Goal: Communication & Community: Answer question/provide support

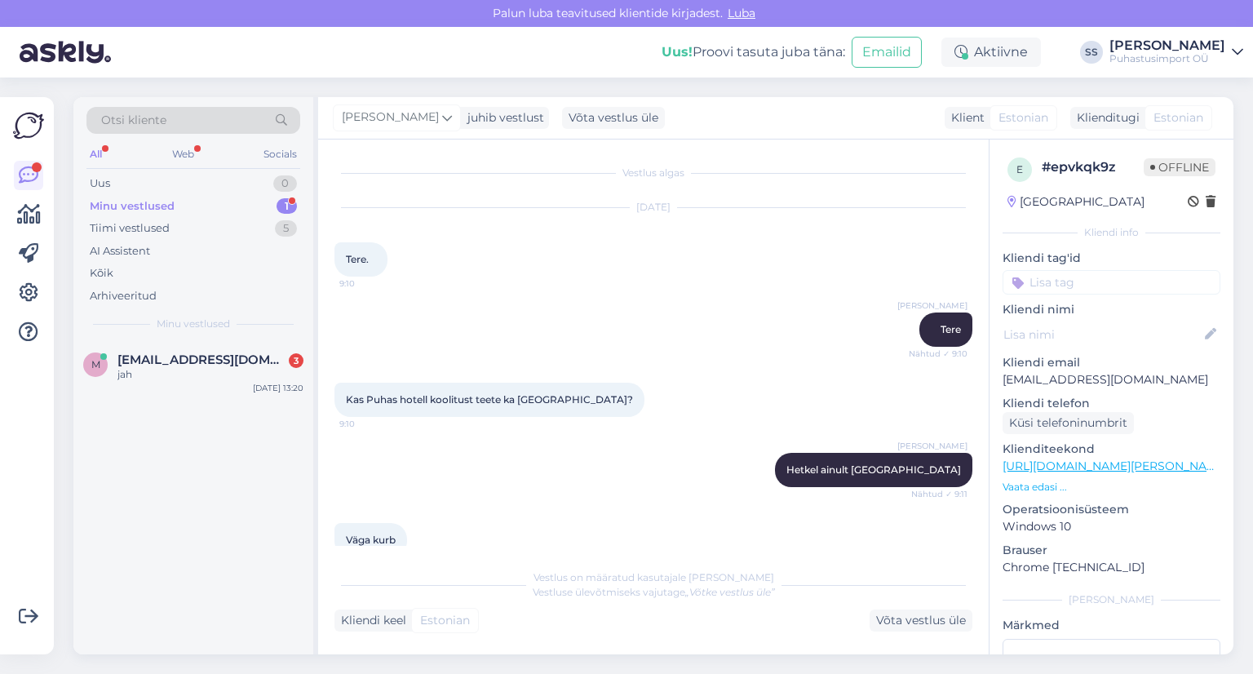
click at [240, 392] on div "m [EMAIL_ADDRESS][DOMAIN_NAME] 3 jah [DATE] 13:20" at bounding box center [193, 370] width 240 height 59
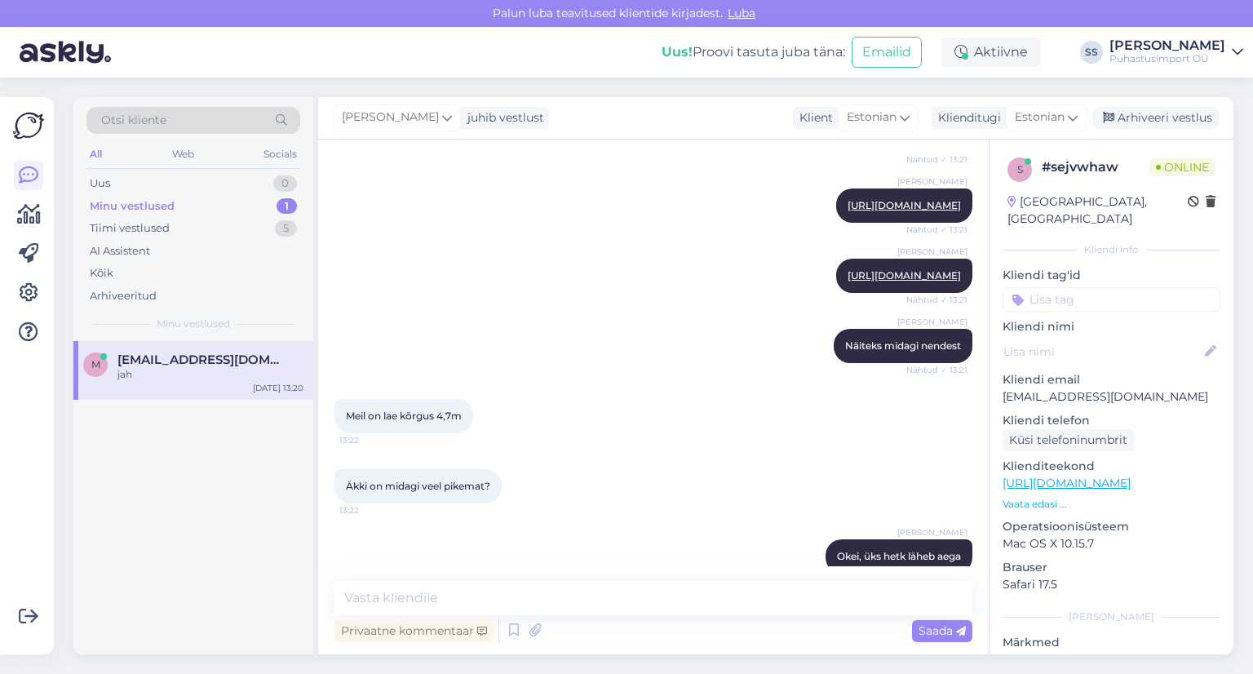
scroll to position [268, 0]
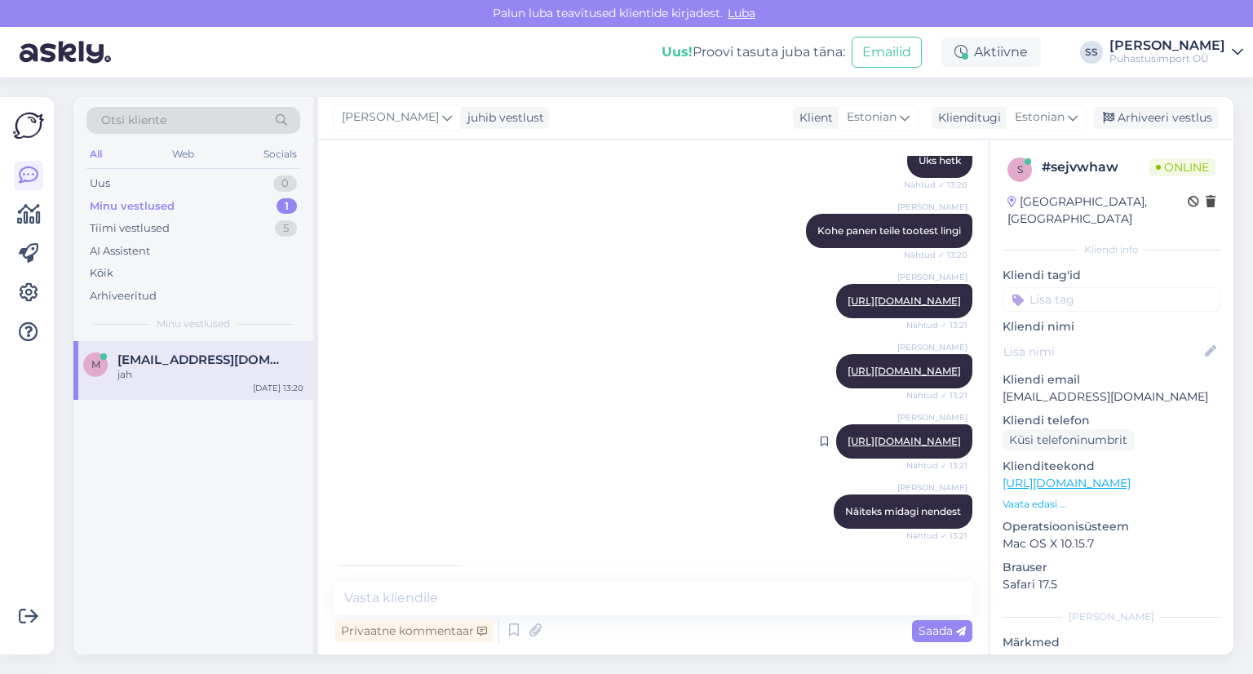
click at [848, 447] on link "[URL][DOMAIN_NAME]" at bounding box center [904, 441] width 113 height 12
click at [512, 600] on textarea at bounding box center [653, 598] width 638 height 34
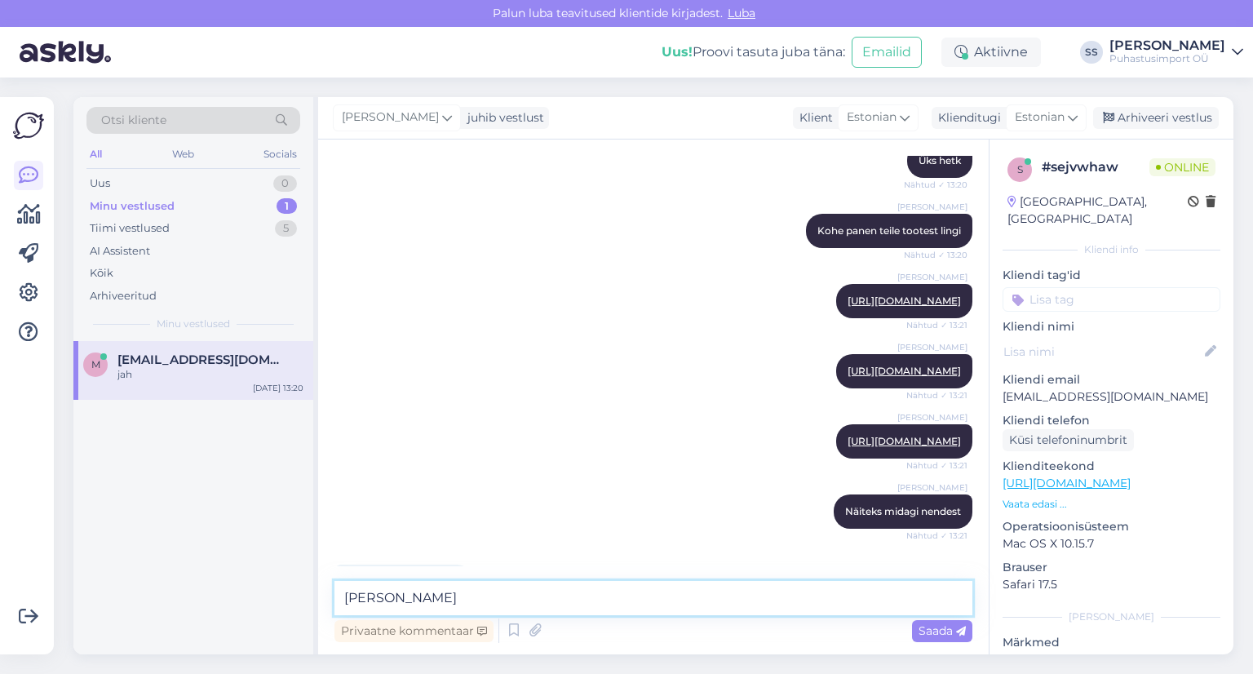
type textarea "Näiteks"
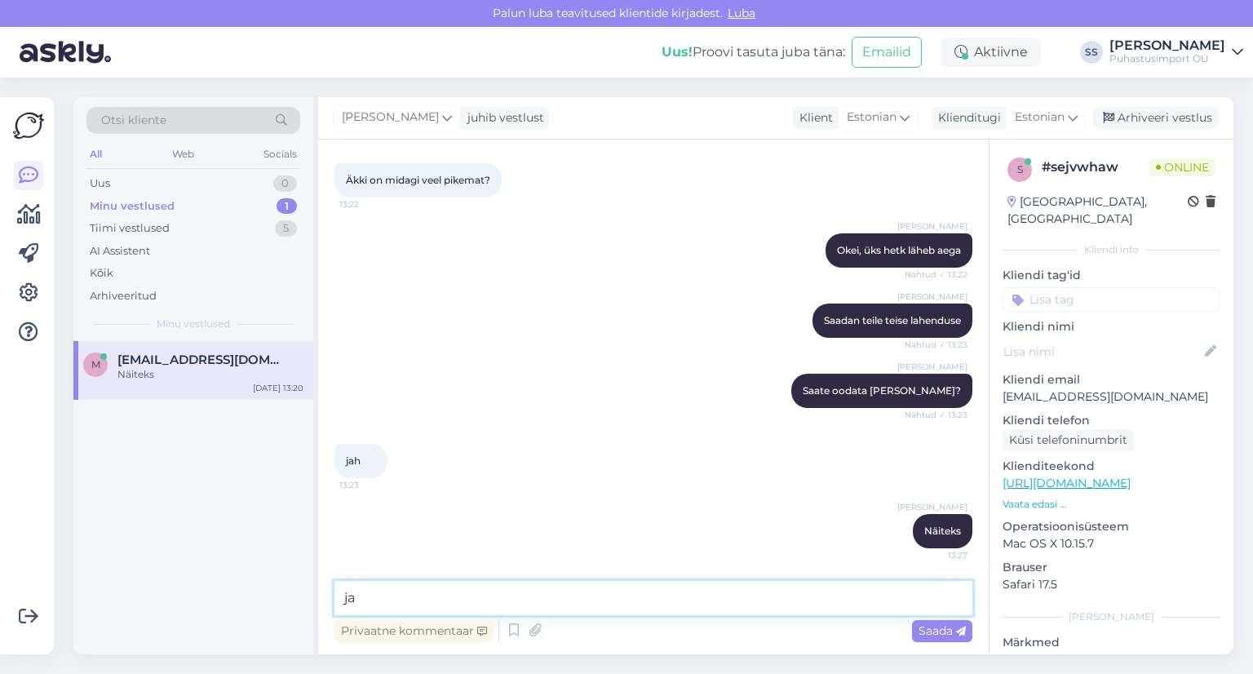
type textarea "j"
paste textarea "[URL][DOMAIN_NAME][PERSON_NAME]"
type textarea "[URL][DOMAIN_NAME][PERSON_NAME]"
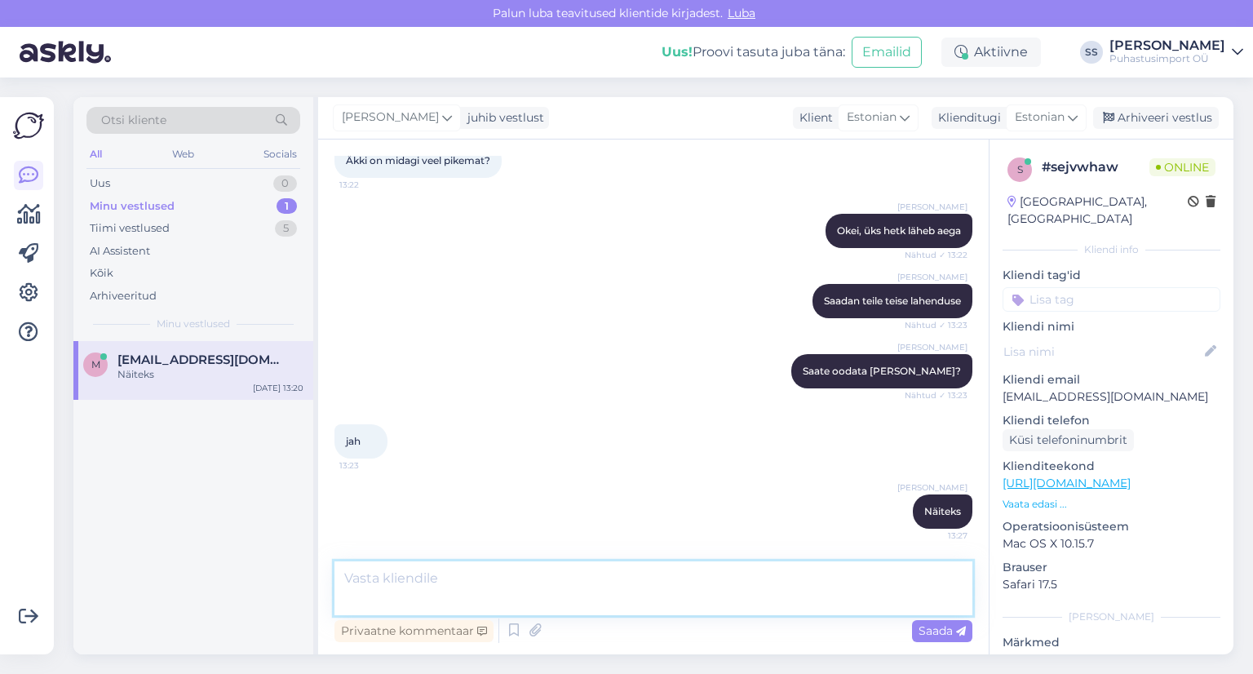
scroll to position [928, 0]
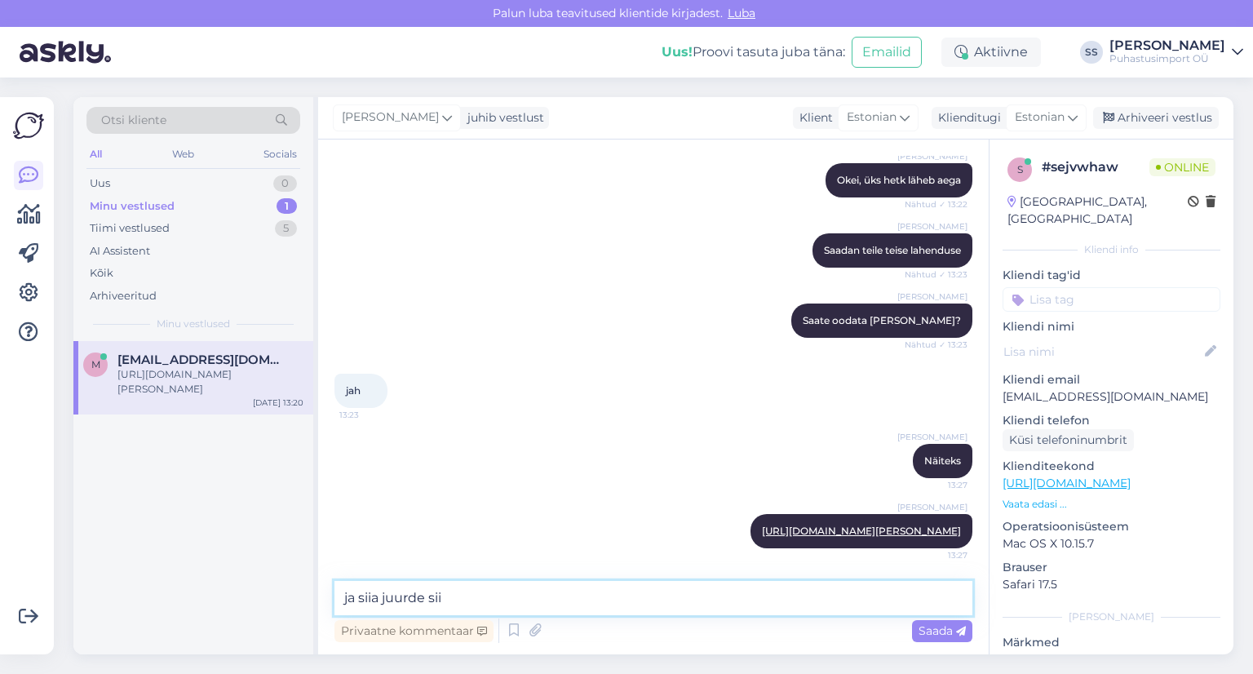
type textarea "ja siia juurde siis"
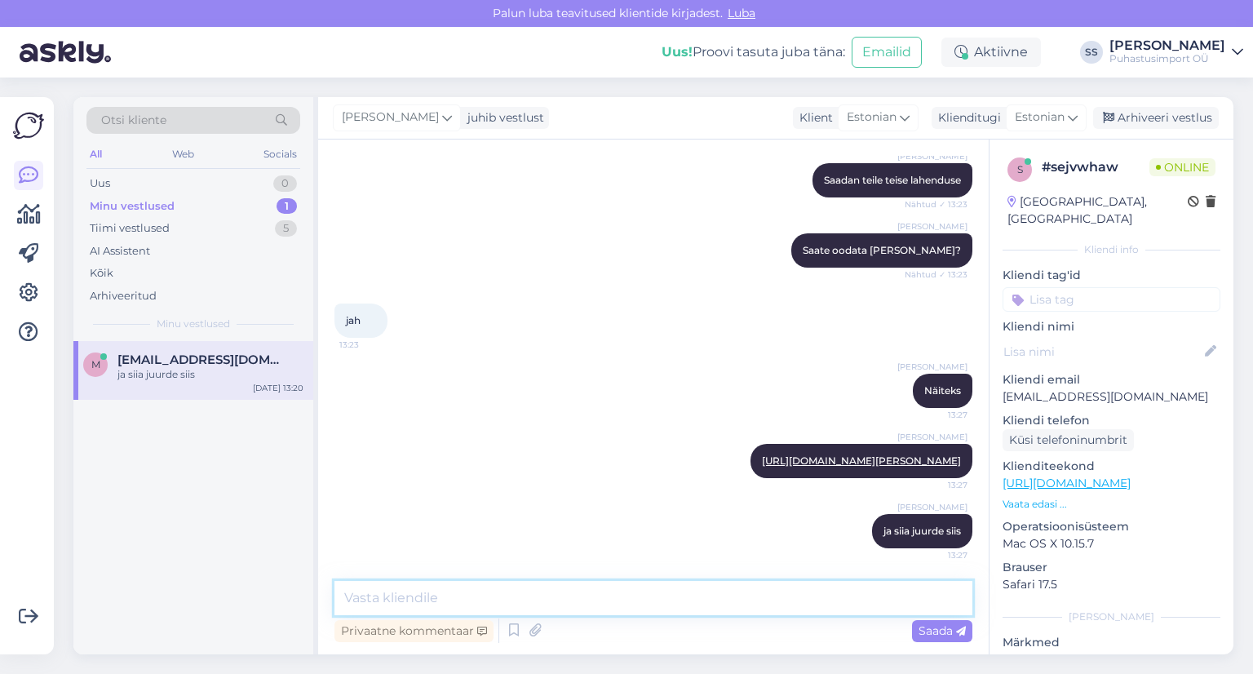
paste textarea "[URL][DOMAIN_NAME][PERSON_NAME]"
type textarea "[URL][DOMAIN_NAME][PERSON_NAME]"
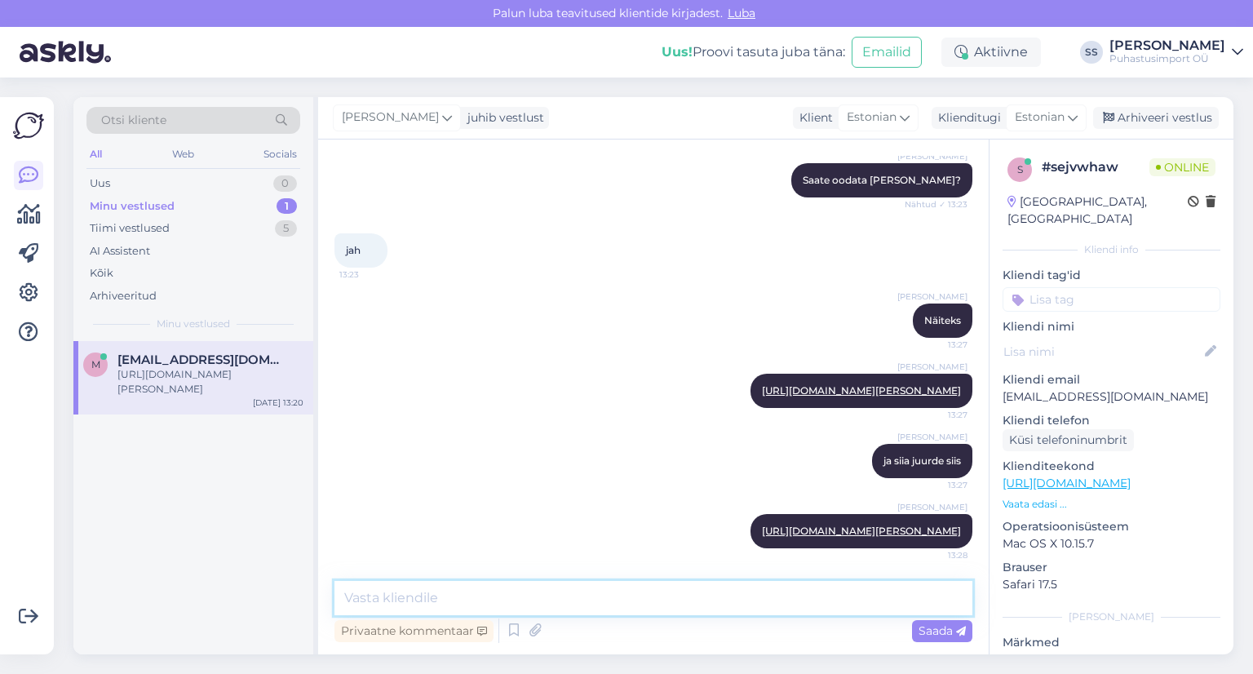
scroll to position [1083, 0]
click at [578, 598] on textarea at bounding box center [653, 598] width 638 height 34
type textarea "või"
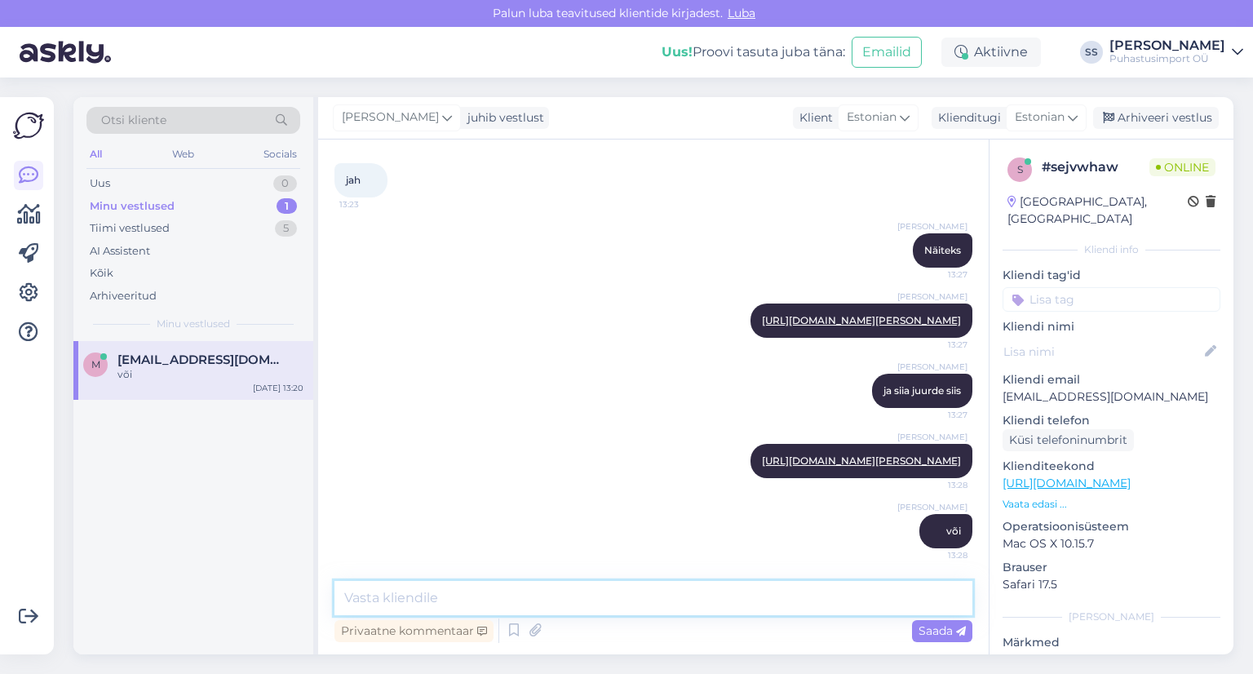
paste textarea "[URL][DOMAIN_NAME][PERSON_NAME]"
type textarea "[URL][DOMAIN_NAME][PERSON_NAME]"
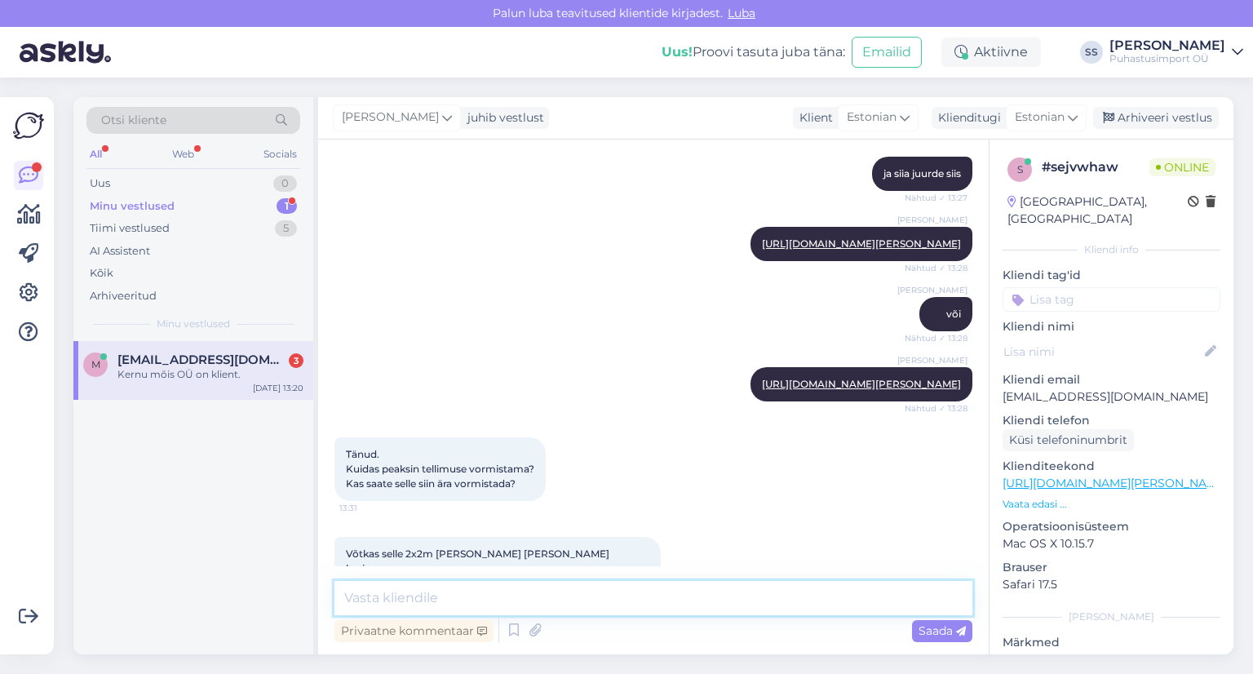
scroll to position [1478, 0]
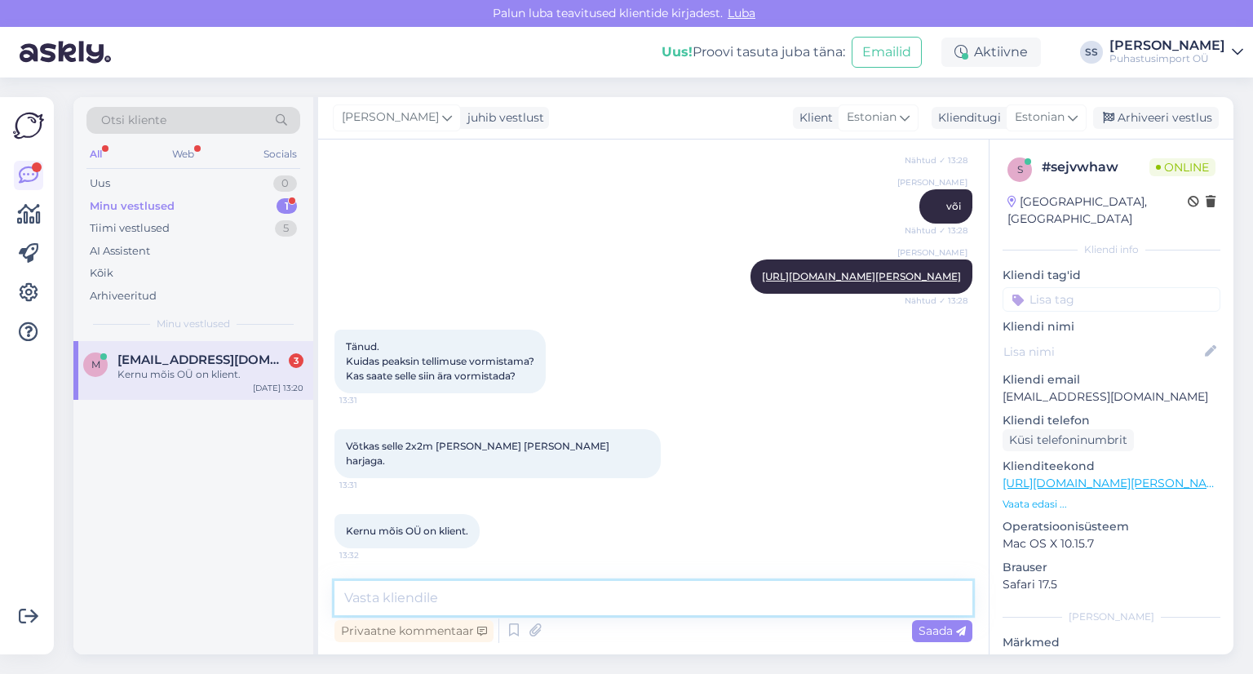
click at [447, 593] on textarea at bounding box center [653, 598] width 638 height 34
type textarea "hetk siis"
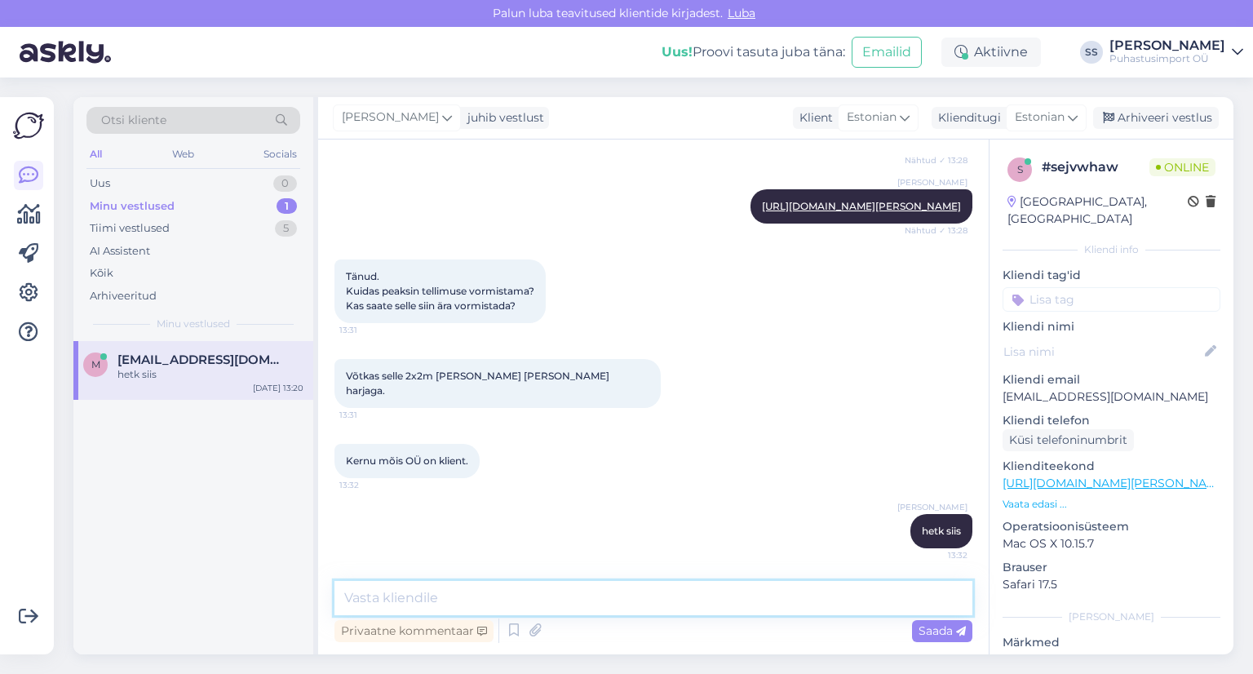
scroll to position [1140, 0]
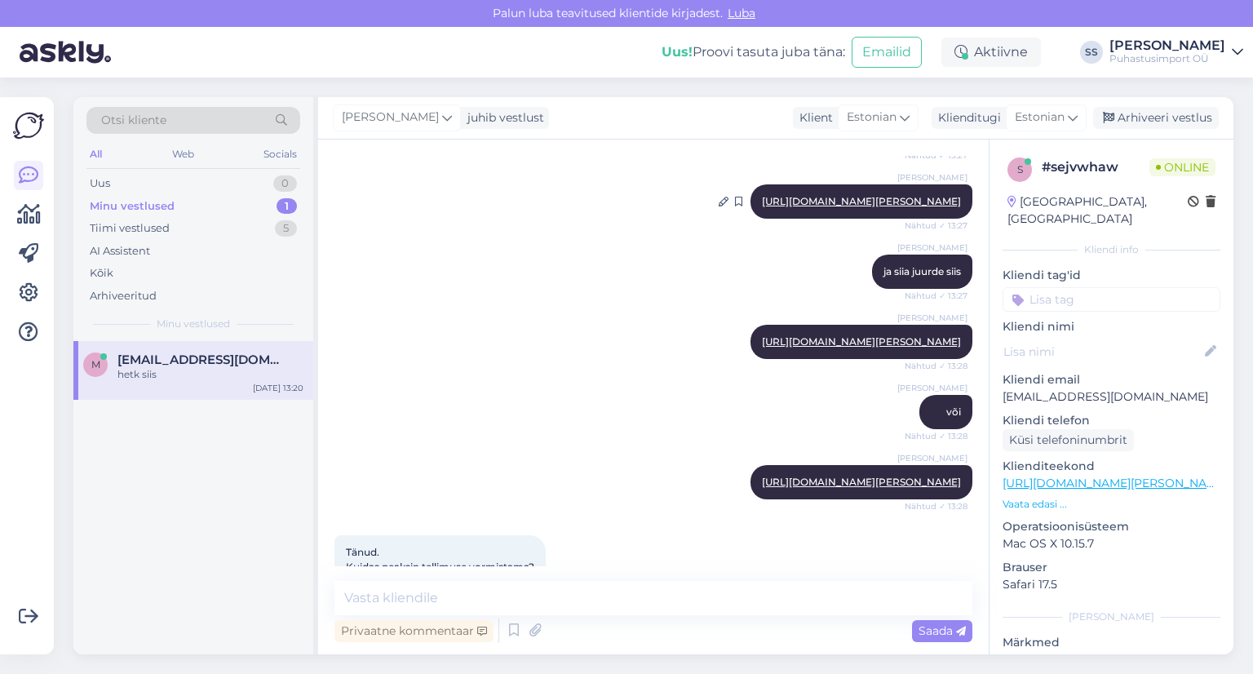
click at [889, 207] on link "[URL][DOMAIN_NAME][PERSON_NAME]" at bounding box center [861, 201] width 199 height 12
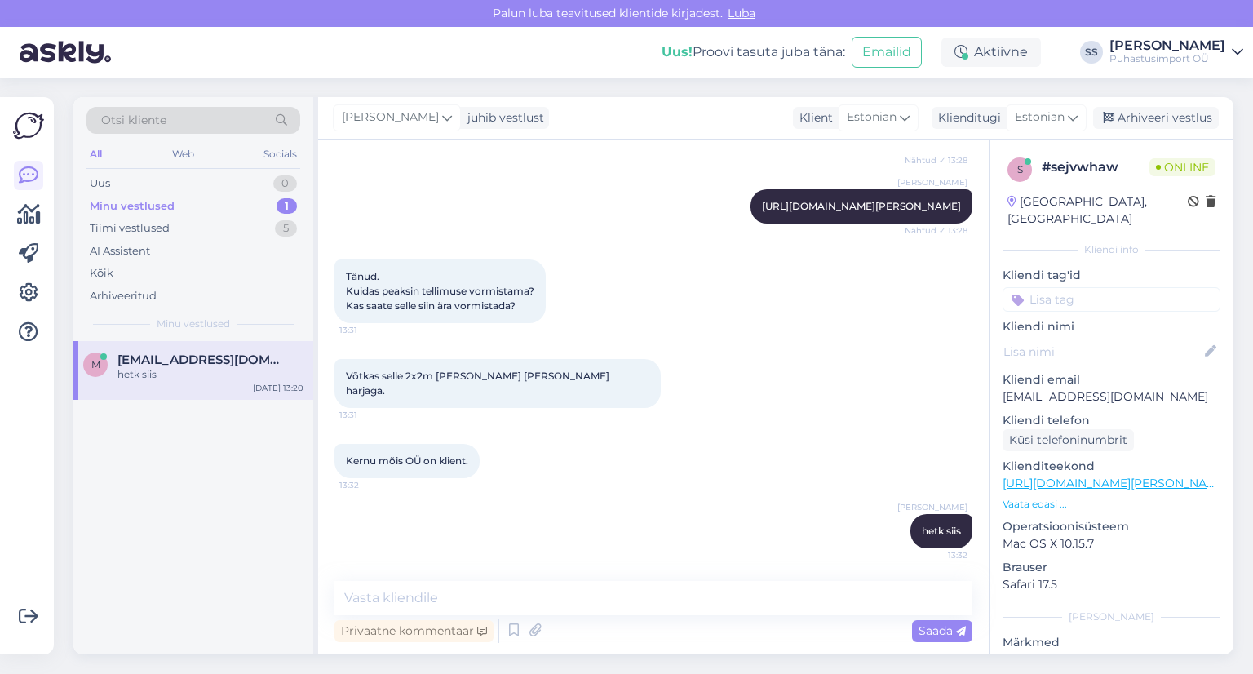
scroll to position [1548, 0]
drag, startPoint x: 552, startPoint y: 601, endPoint x: 565, endPoint y: 595, distance: 14.6
click at [551, 601] on textarea at bounding box center [653, 598] width 638 height 34
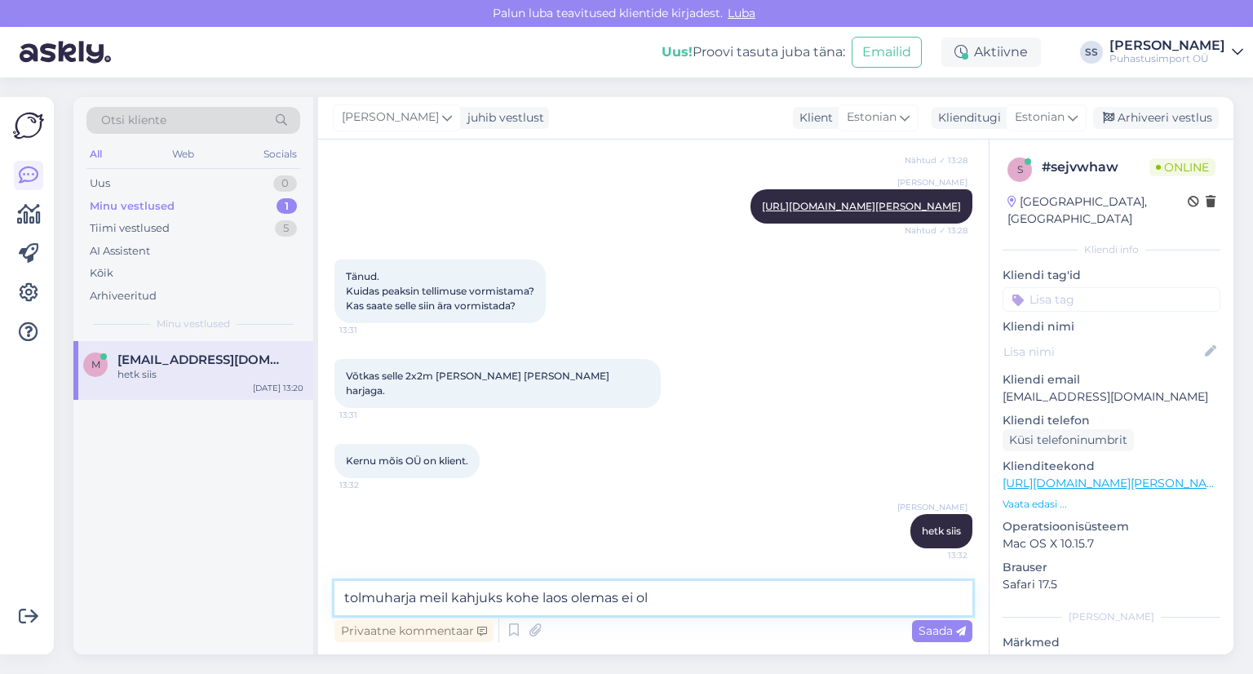
type textarea "tolmuharja meil kahjuks kohe laos olemas ei ole"
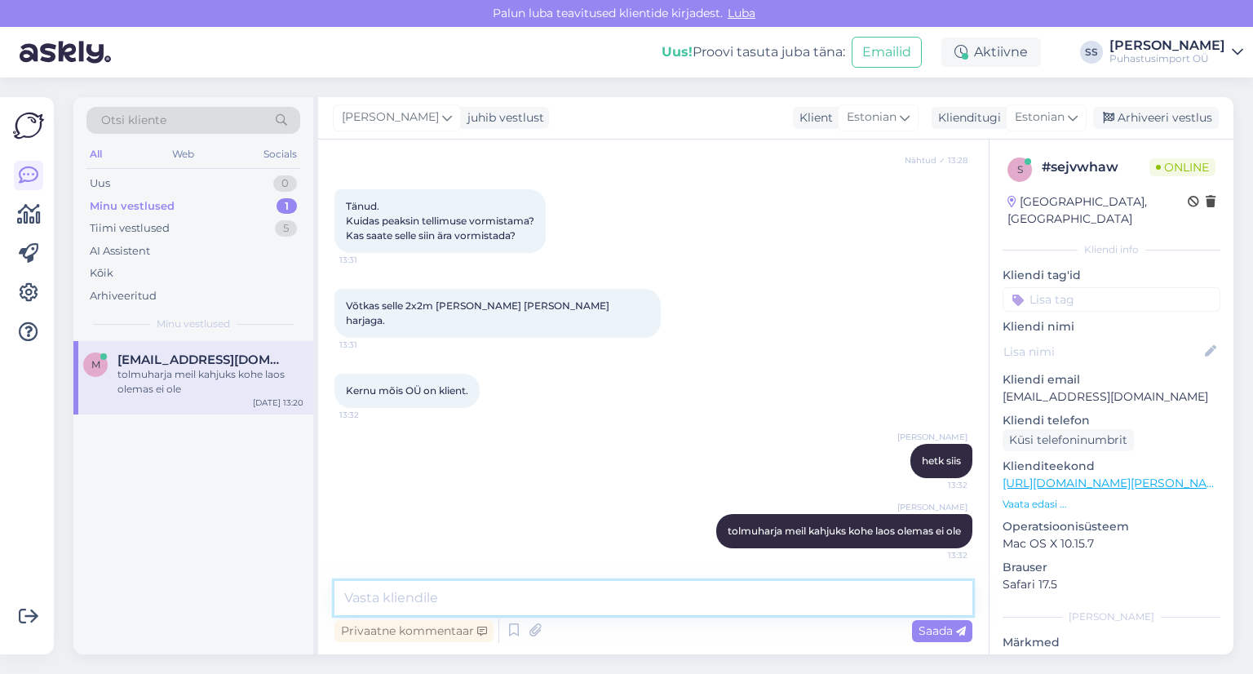
paste textarea "[URL][DOMAIN_NAME][PERSON_NAME][PERSON_NAME]"
type textarea "[URL][DOMAIN_NAME][PERSON_NAME][PERSON_NAME]"
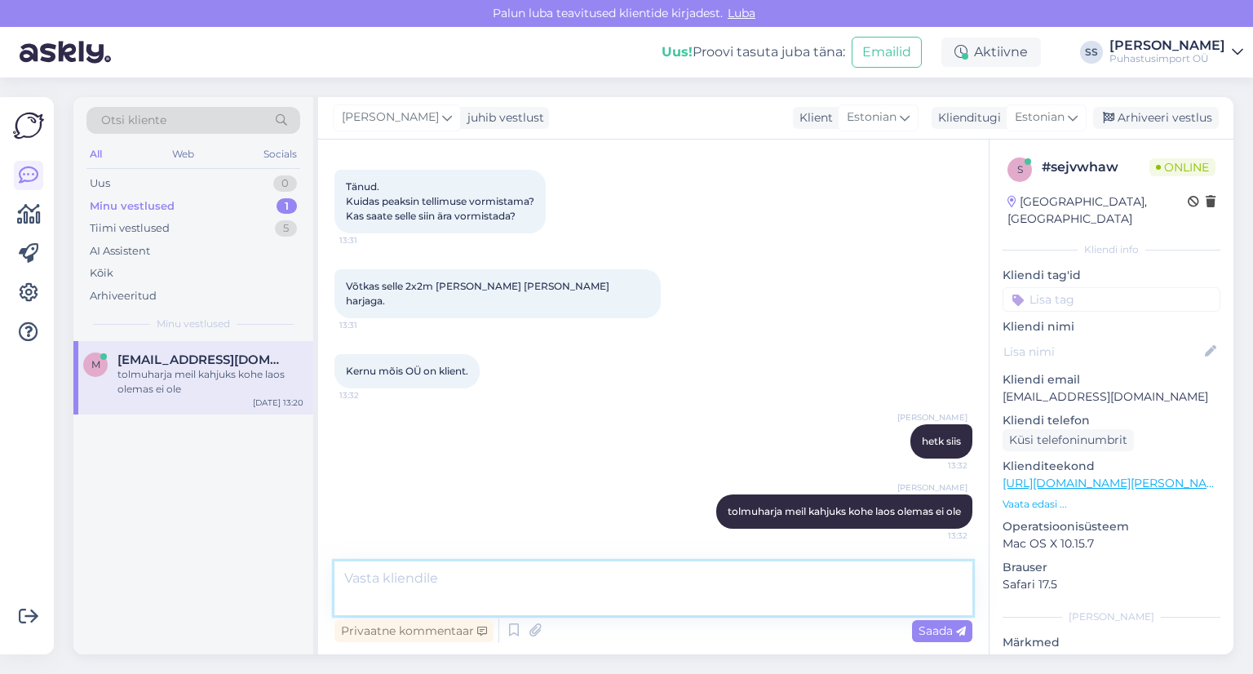
scroll to position [1717, 0]
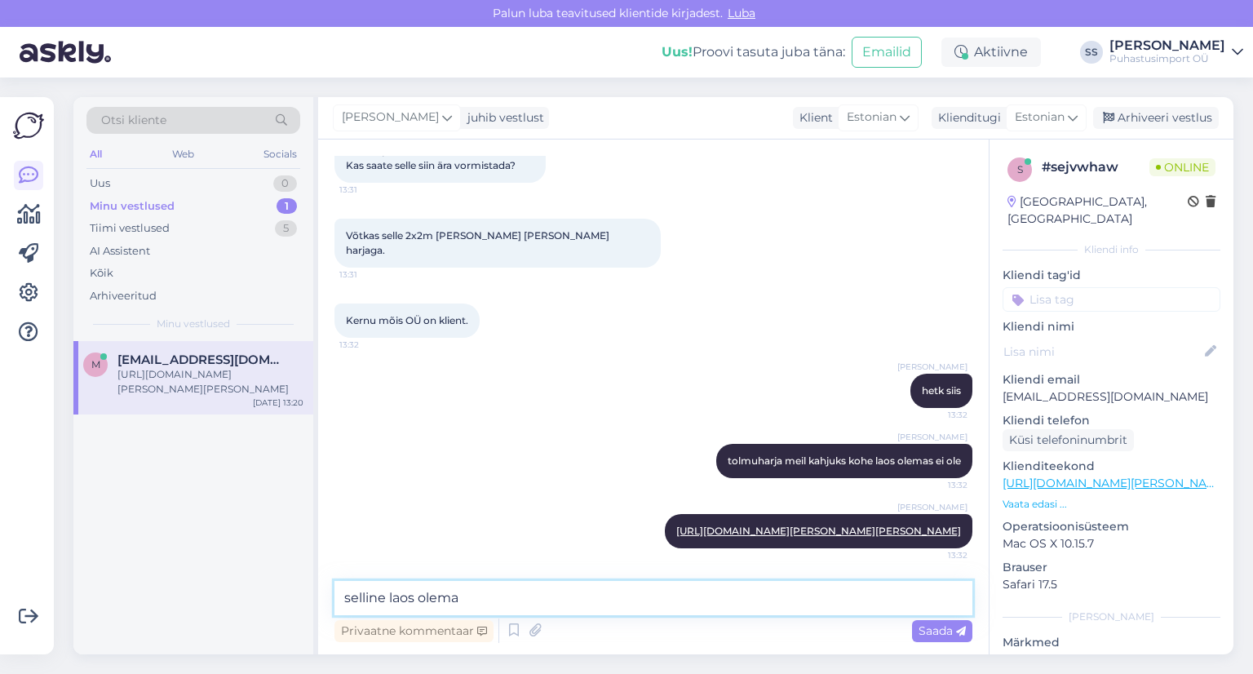
type textarea "selline laos olemas"
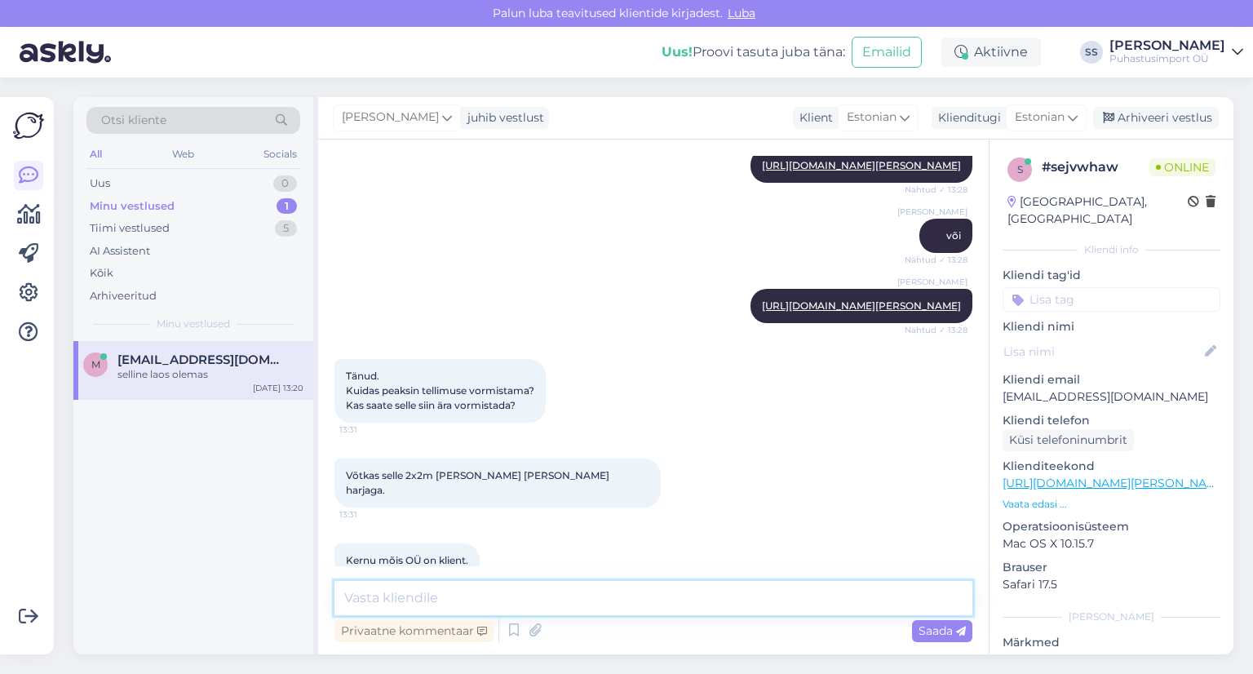
scroll to position [1217, 0]
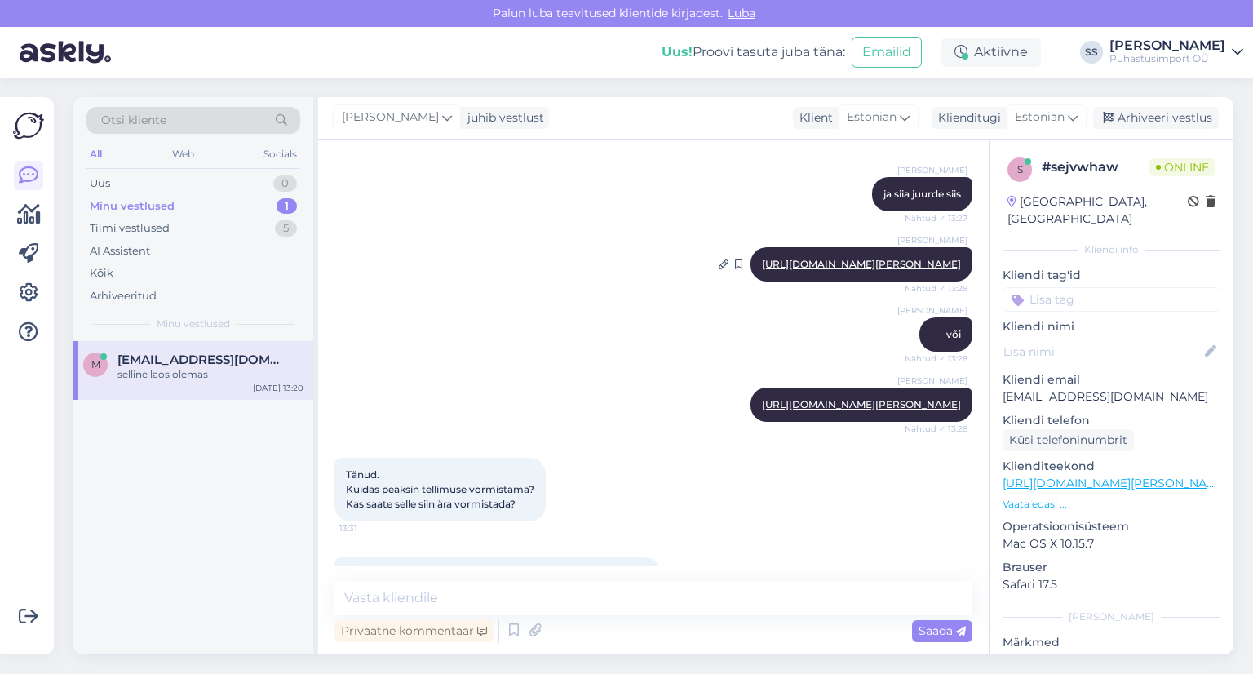
click at [788, 270] on link "[URL][DOMAIN_NAME][PERSON_NAME]" at bounding box center [861, 264] width 199 height 12
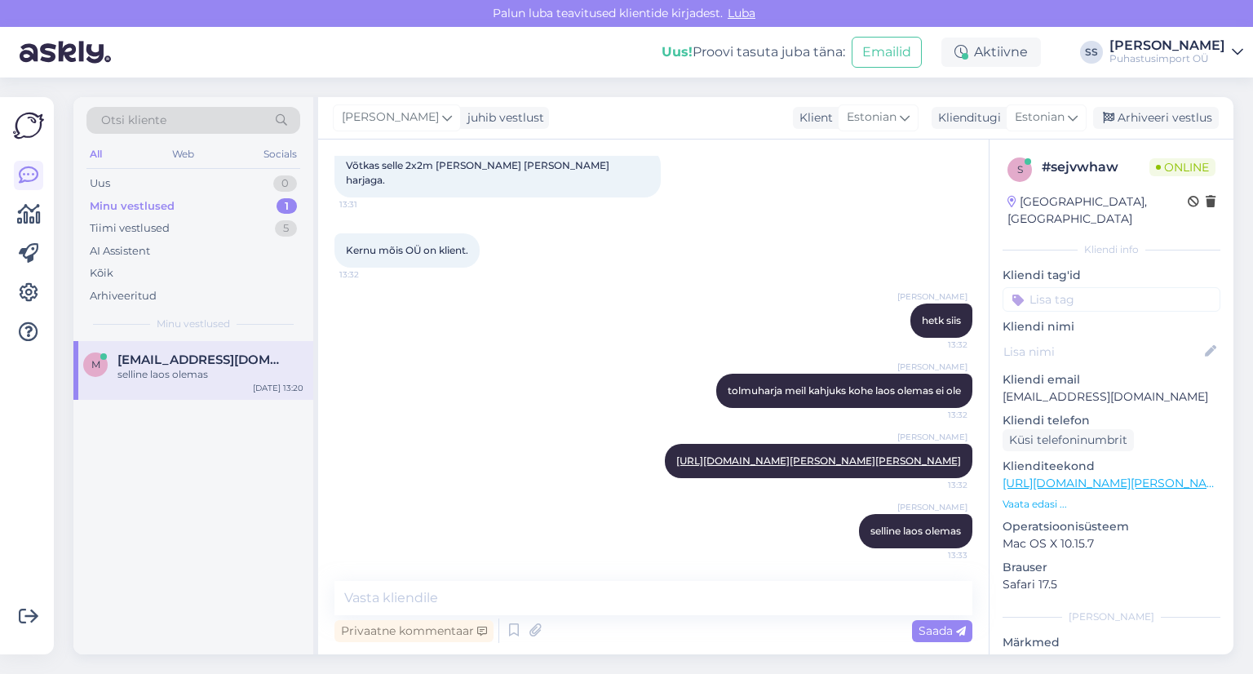
scroll to position [1706, 0]
drag, startPoint x: 348, startPoint y: 299, endPoint x: 418, endPoint y: 308, distance: 70.7
click at [418, 268] on div "Kernu mõis OÜ on klient. 13:32" at bounding box center [406, 250] width 145 height 34
copy span "Kernu mõis OÜ"
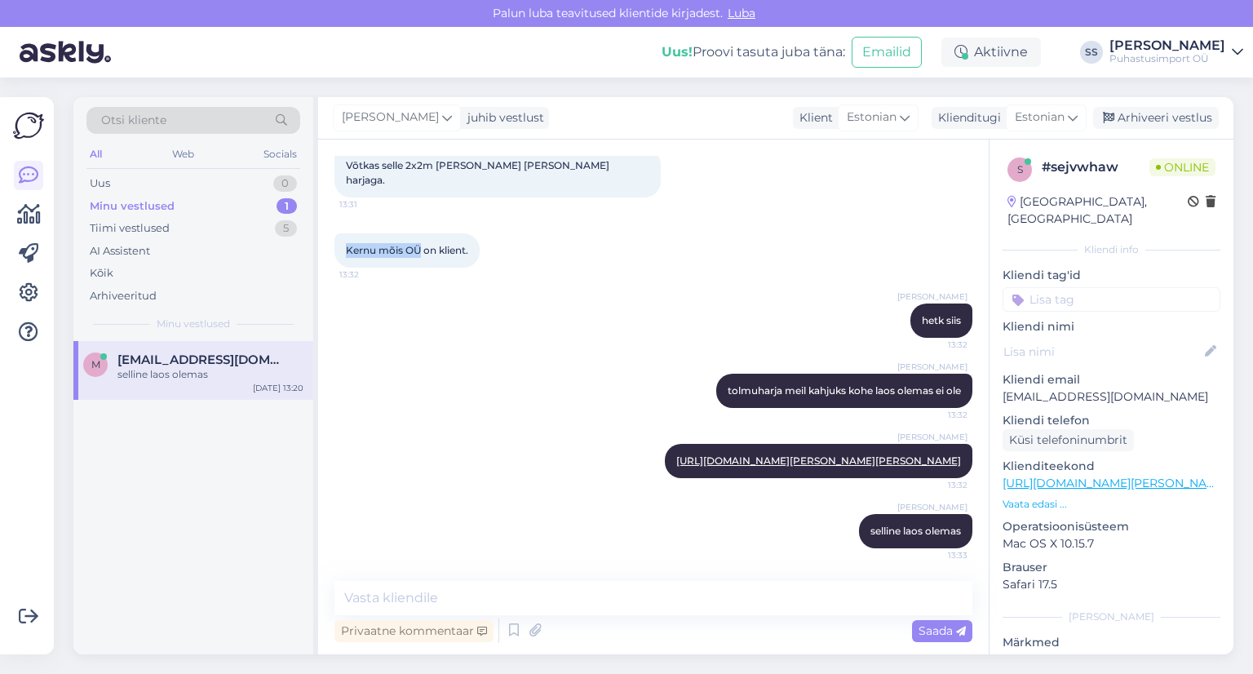
drag, startPoint x: 574, startPoint y: 623, endPoint x: 574, endPoint y: 606, distance: 17.1
click at [574, 615] on div "Privaatne kommentaar Saada" at bounding box center [653, 630] width 638 height 31
click at [574, 601] on textarea at bounding box center [653, 598] width 638 height 34
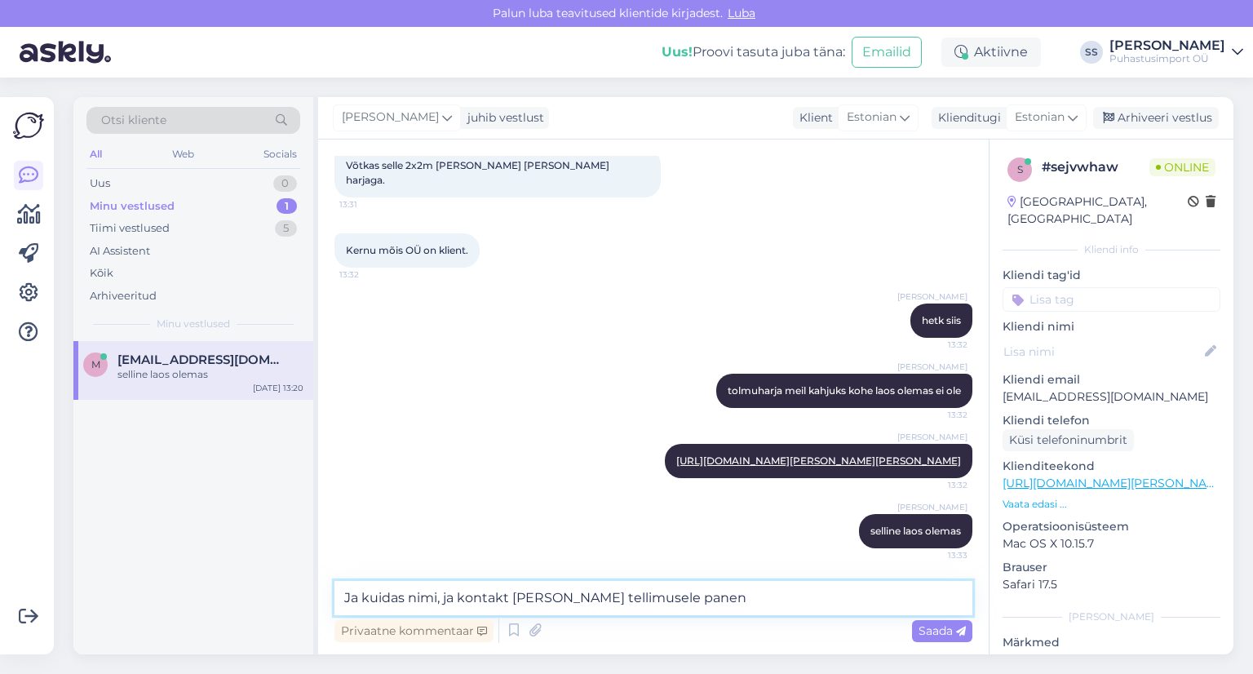
type textarea "Ja kuidas nimi, ja kontakt [PERSON_NAME] tellimusele panen?"
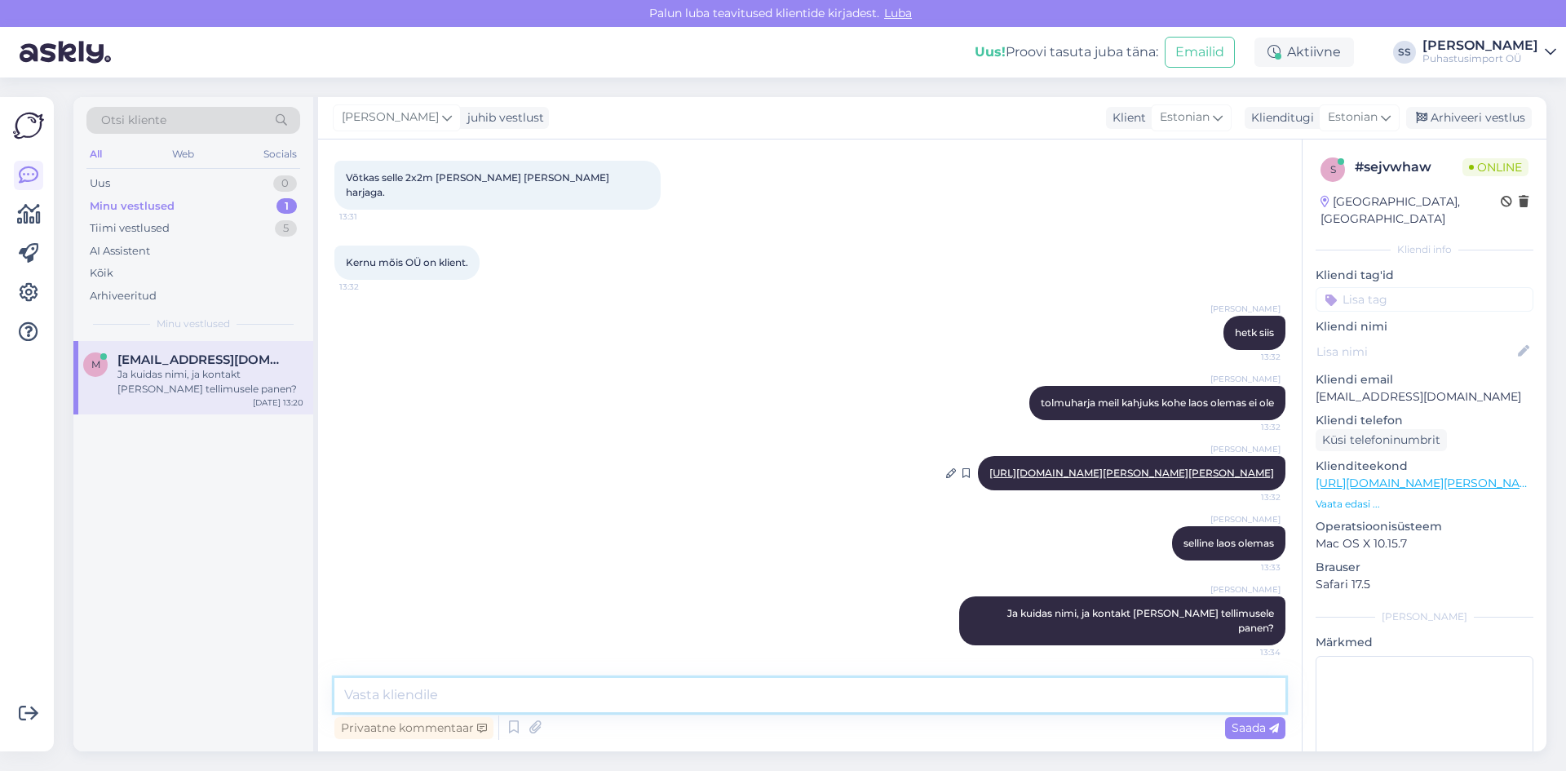
scroll to position [1271, 0]
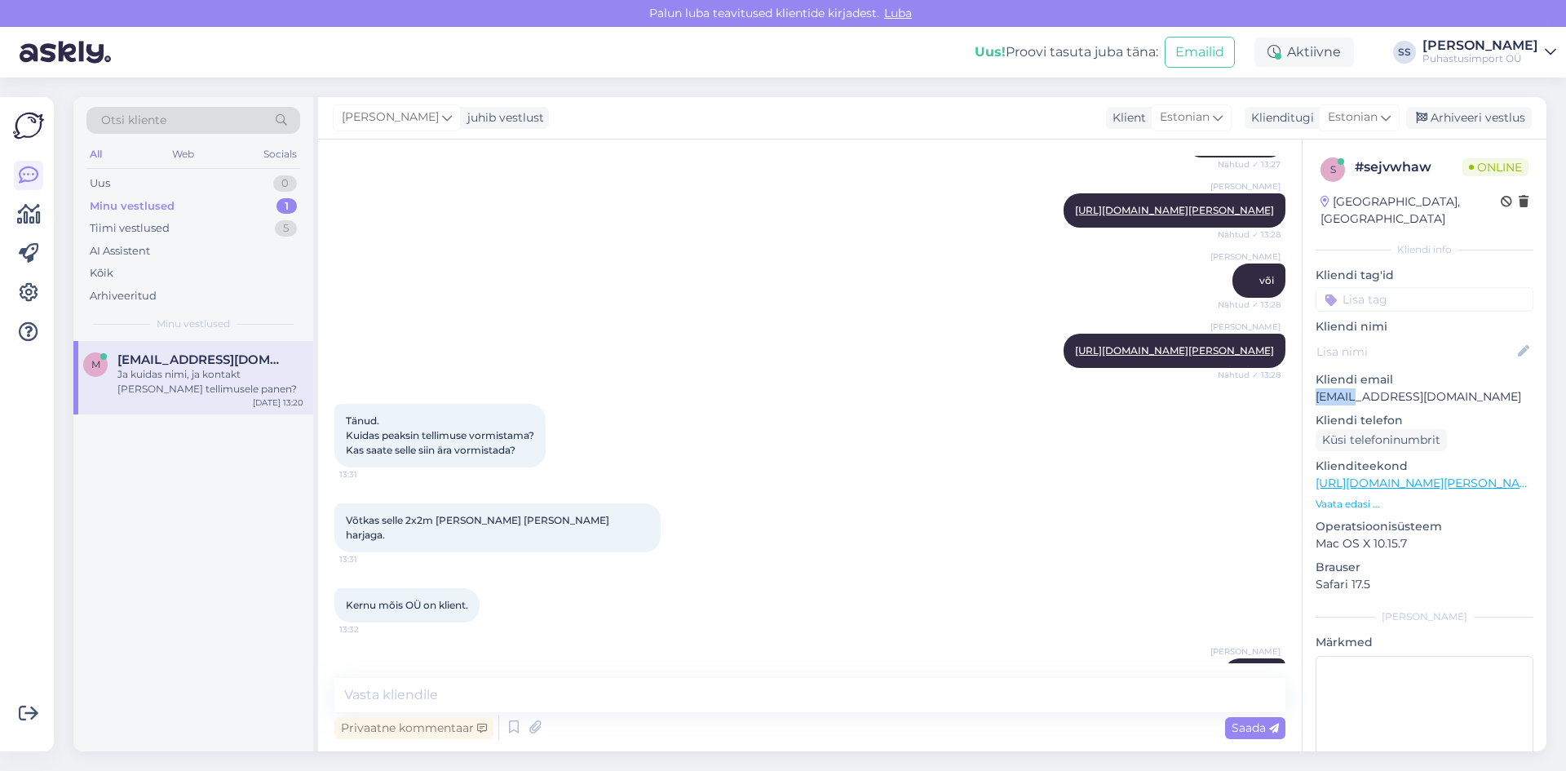
drag, startPoint x: 1321, startPoint y: 379, endPoint x: 1354, endPoint y: 379, distance: 33.5
click at [1252, 388] on p "[EMAIL_ADDRESS][DOMAIN_NAME]" at bounding box center [1425, 396] width 218 height 17
click at [1185, 357] on link "[URL][DOMAIN_NAME][PERSON_NAME]" at bounding box center [1174, 350] width 199 height 12
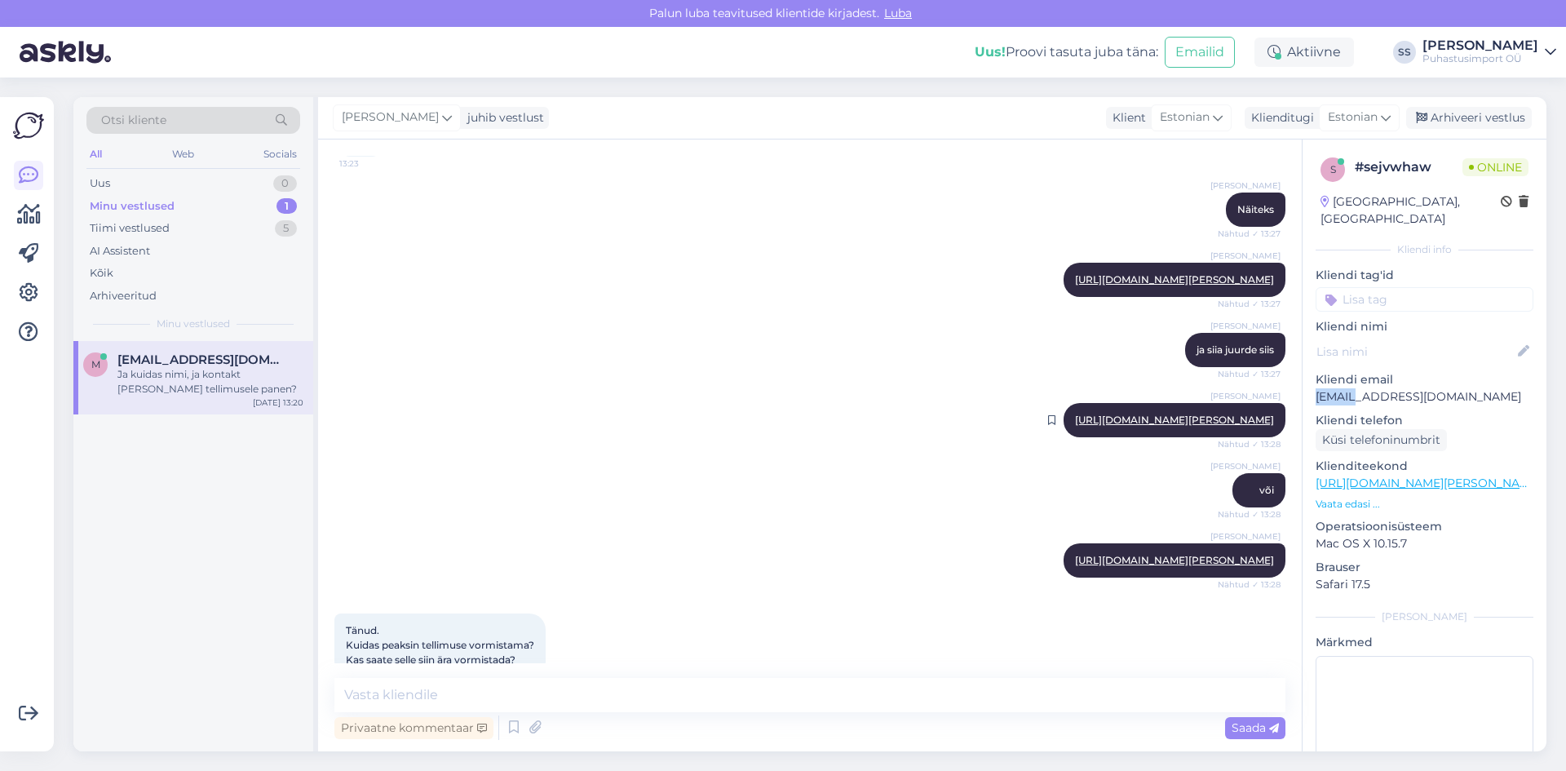
scroll to position [1026, 0]
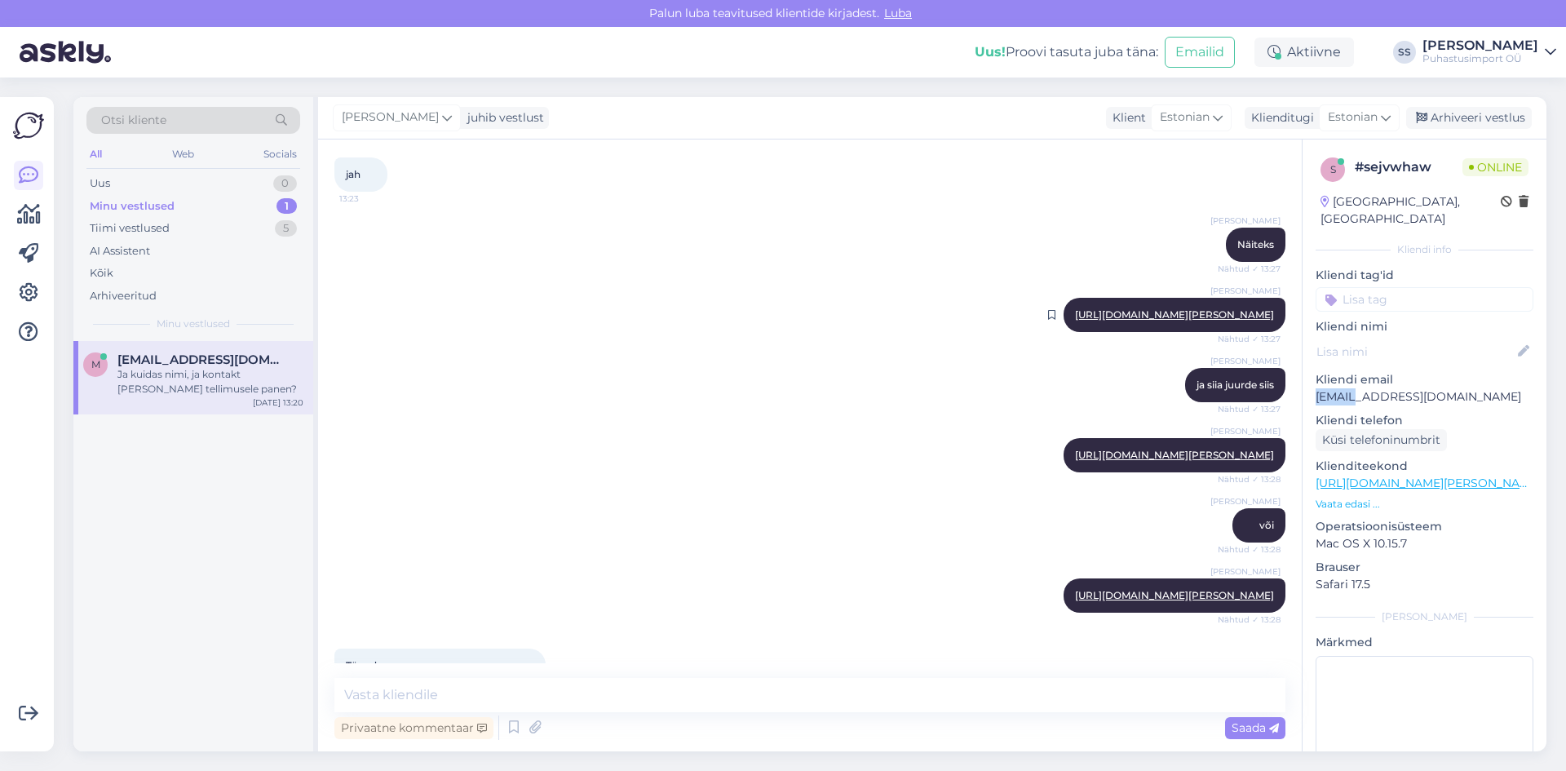
click at [1179, 321] on link "[URL][DOMAIN_NAME][PERSON_NAME]" at bounding box center [1174, 314] width 199 height 12
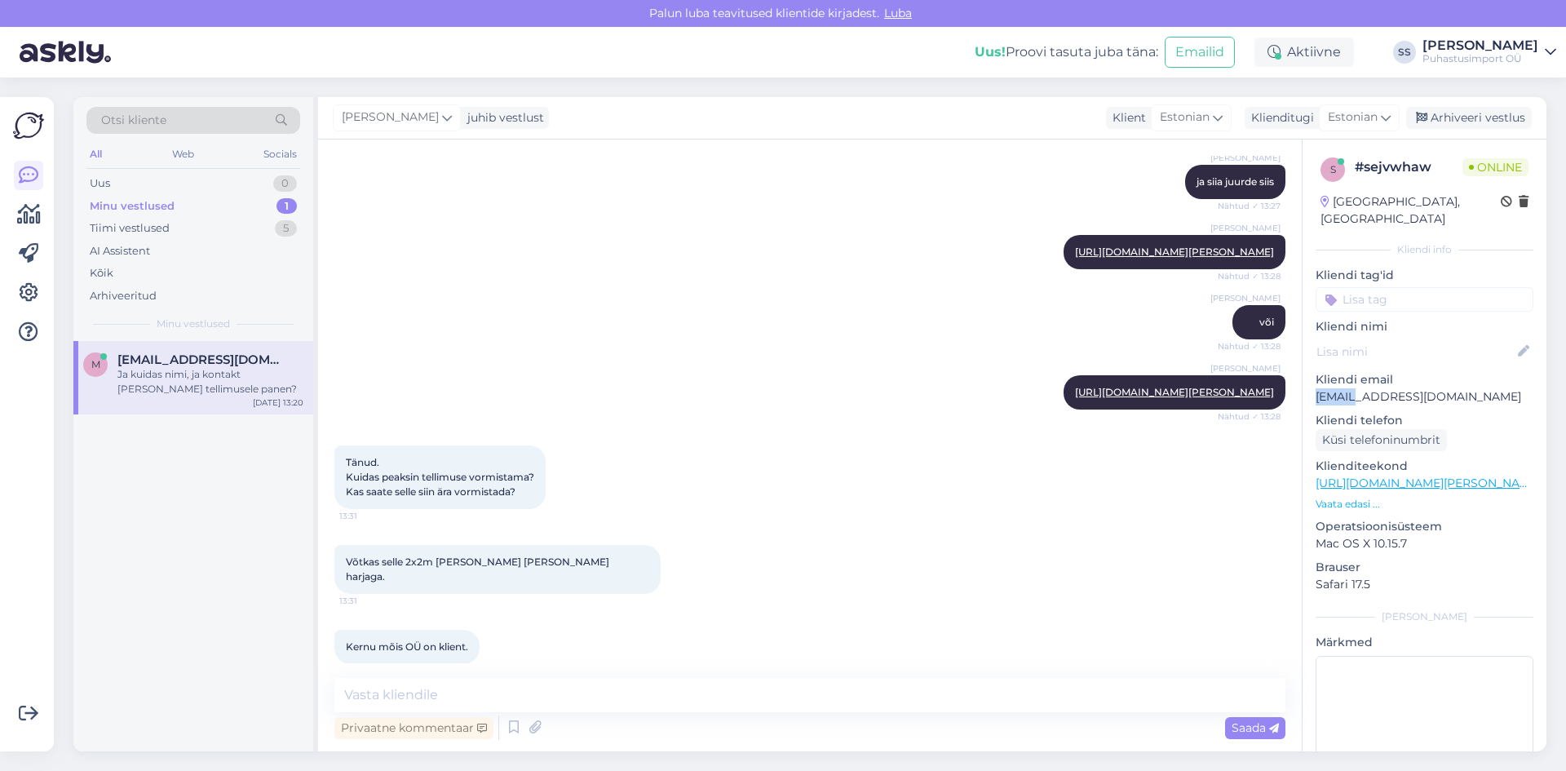
scroll to position [1761, 0]
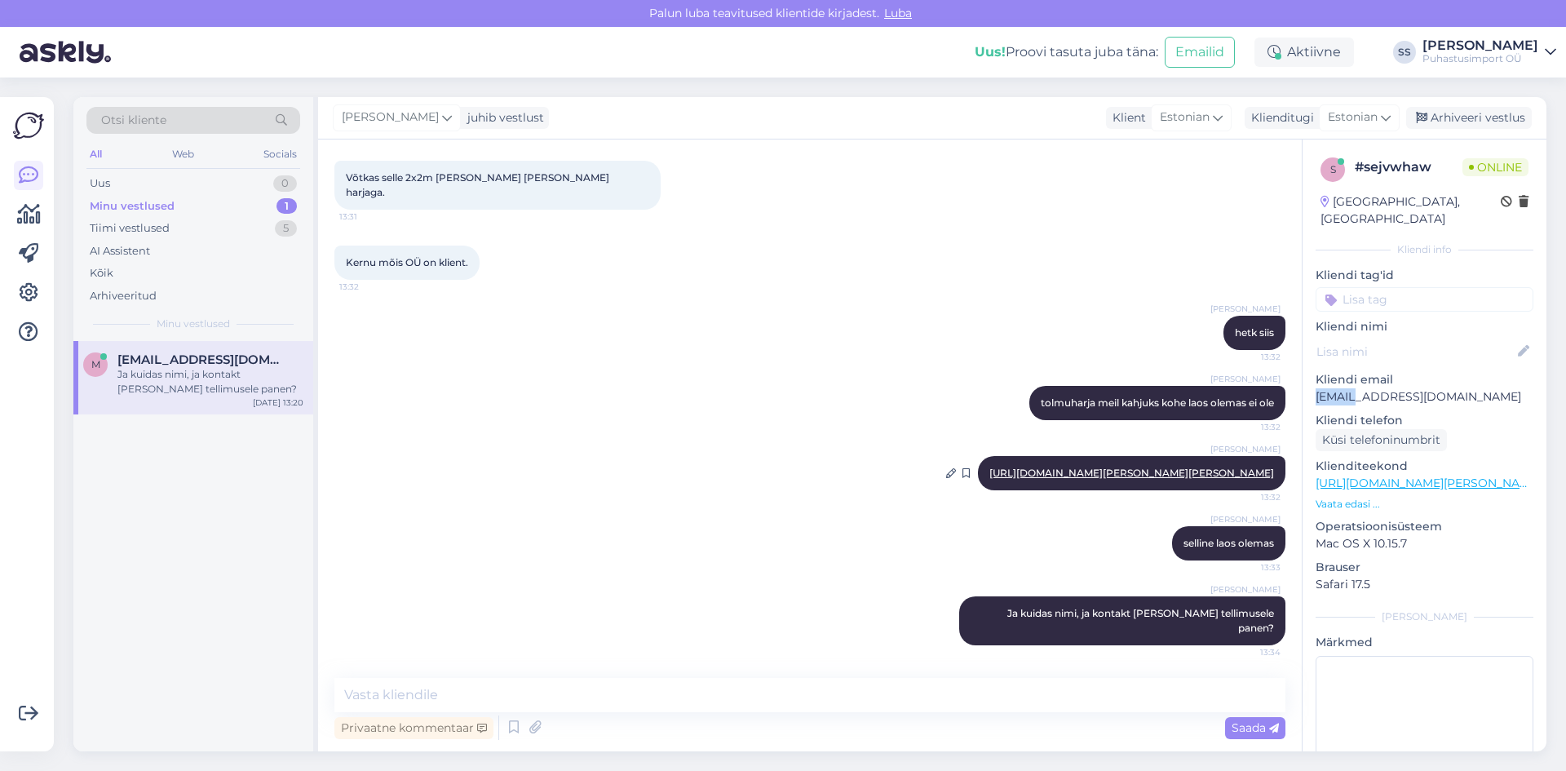
click at [1128, 467] on link "[URL][DOMAIN_NAME][PERSON_NAME][PERSON_NAME]" at bounding box center [1132, 473] width 285 height 12
click at [897, 554] on div "[PERSON_NAME] laos olemas 13:33" at bounding box center [809, 543] width 951 height 70
click at [835, 475] on div "Siim S [URL][DOMAIN_NAME][PERSON_NAME][PERSON_NAME] 13:32" at bounding box center [809, 473] width 951 height 70
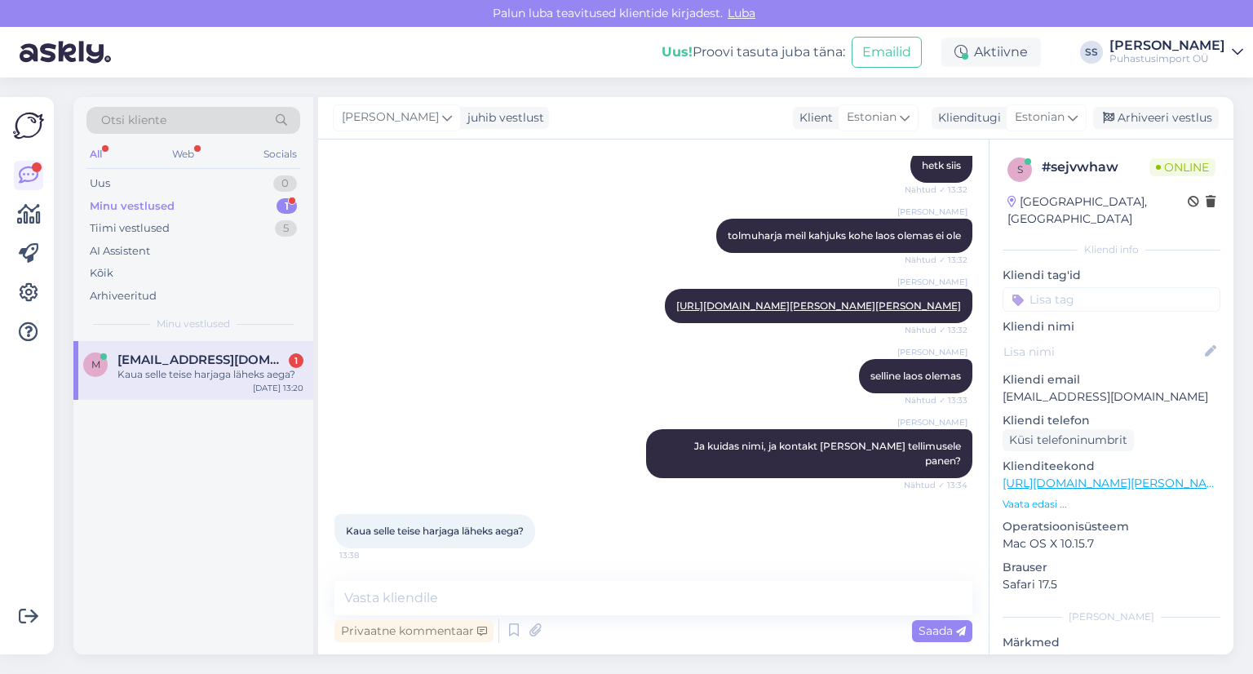
scroll to position [1928, 0]
click at [502, 591] on textarea at bounding box center [653, 598] width 638 height 34
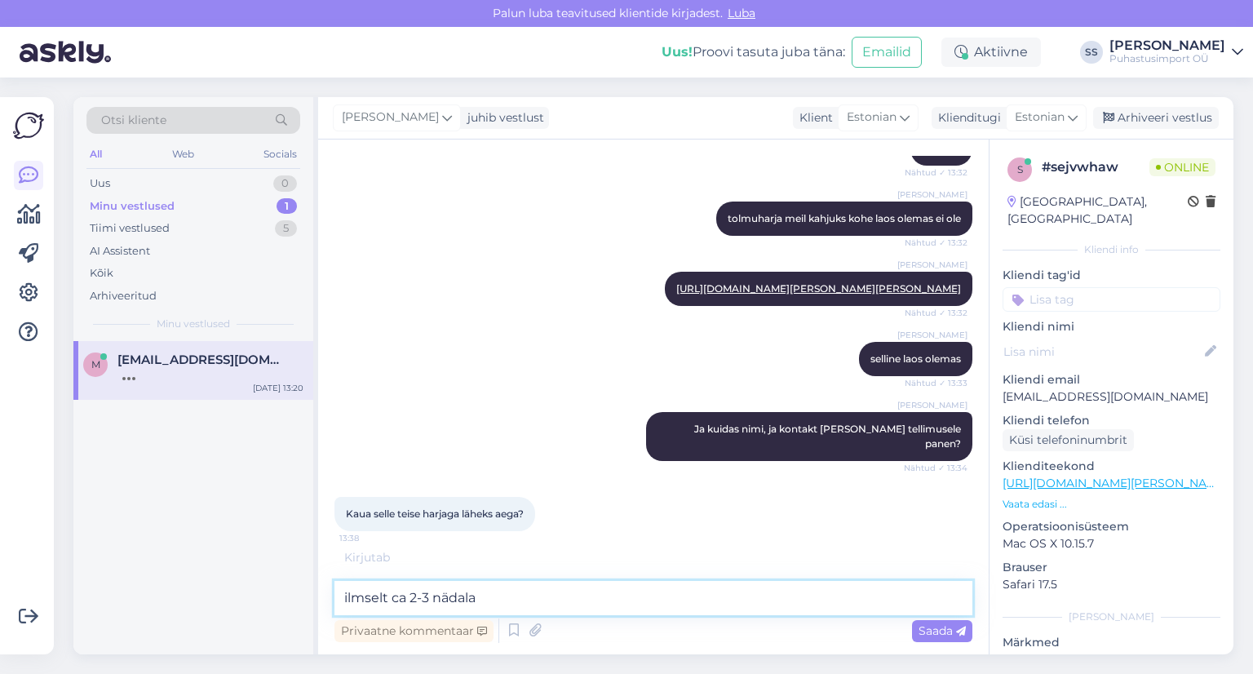
type textarea "ilmselt ca 2-3 nädalat"
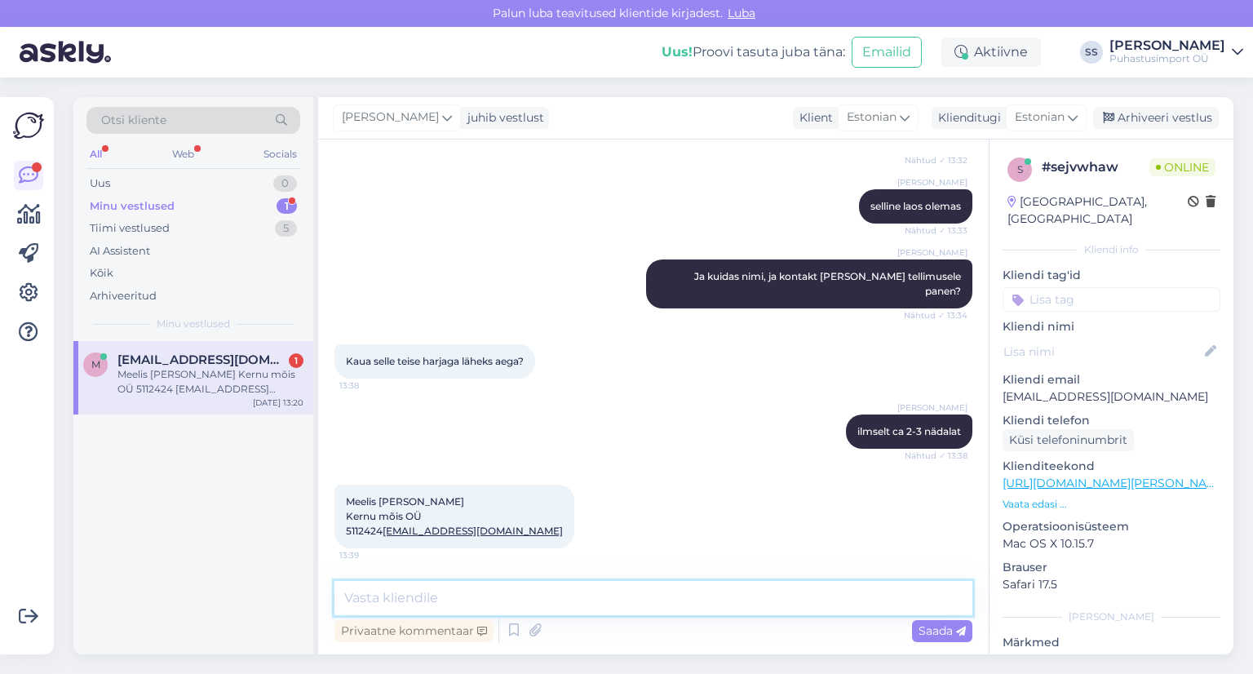
scroll to position [2112, 0]
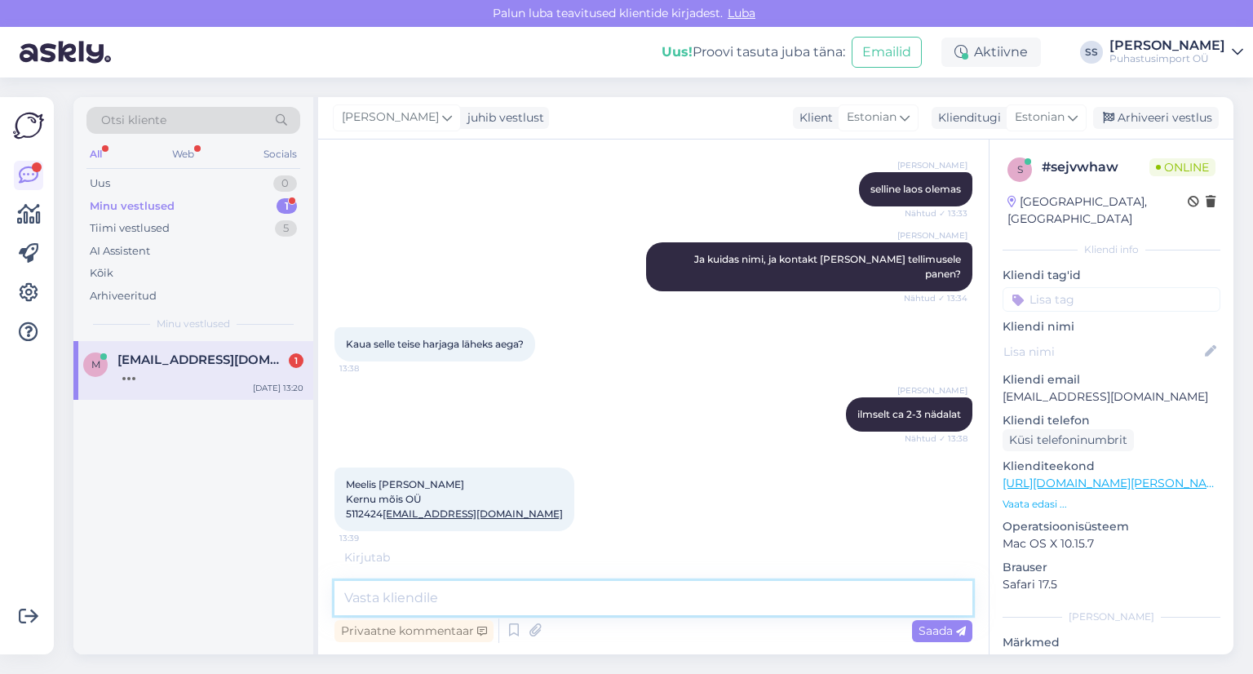
click at [769, 590] on textarea at bounding box center [653, 598] width 638 height 34
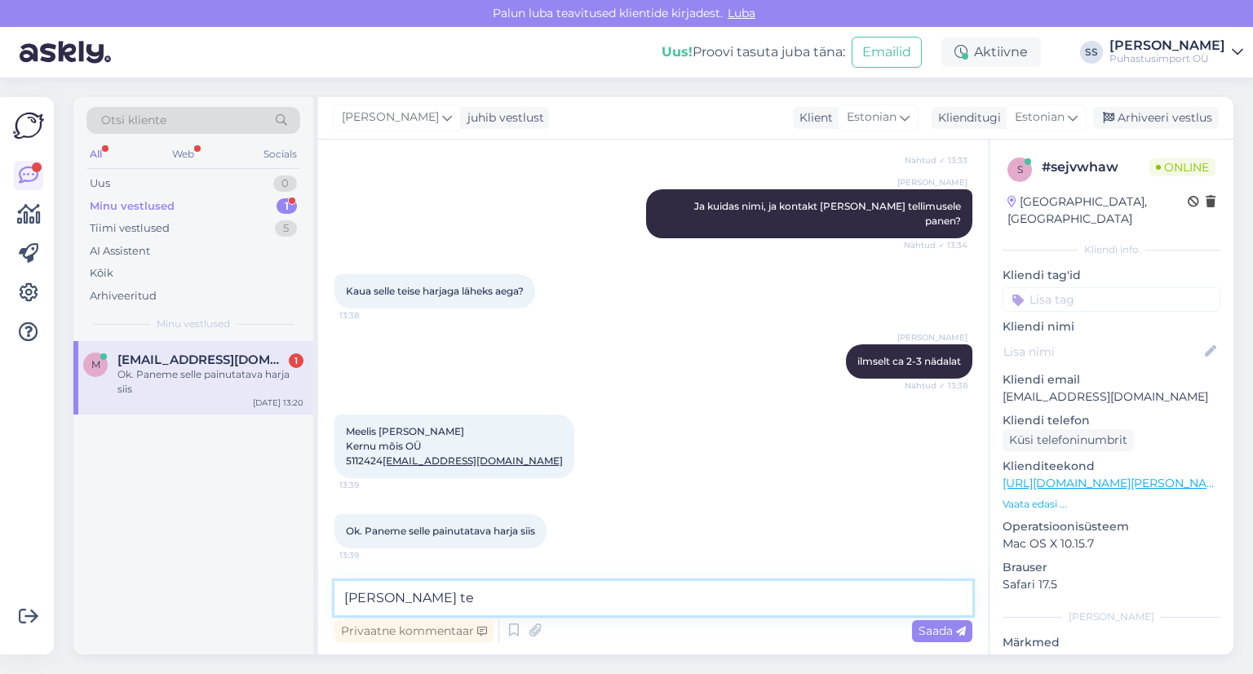
scroll to position [2183, 0]
type textarea "K"
type textarea "See mis laos olemas?"
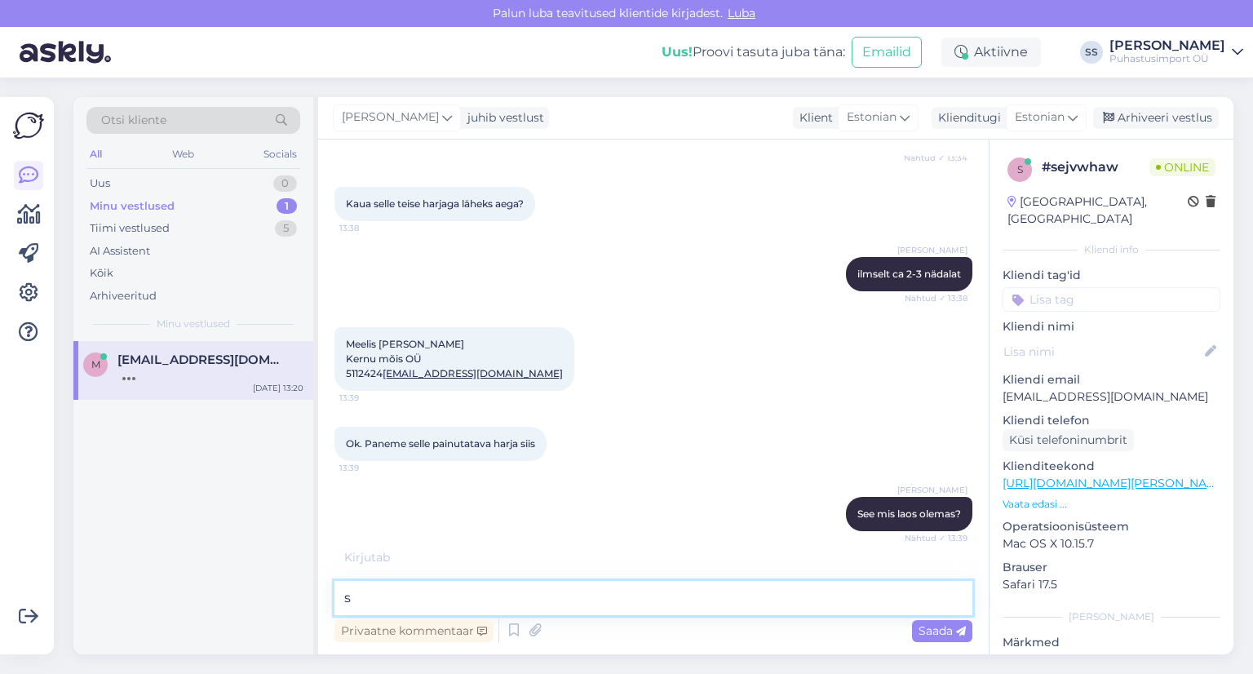
scroll to position [2323, 0]
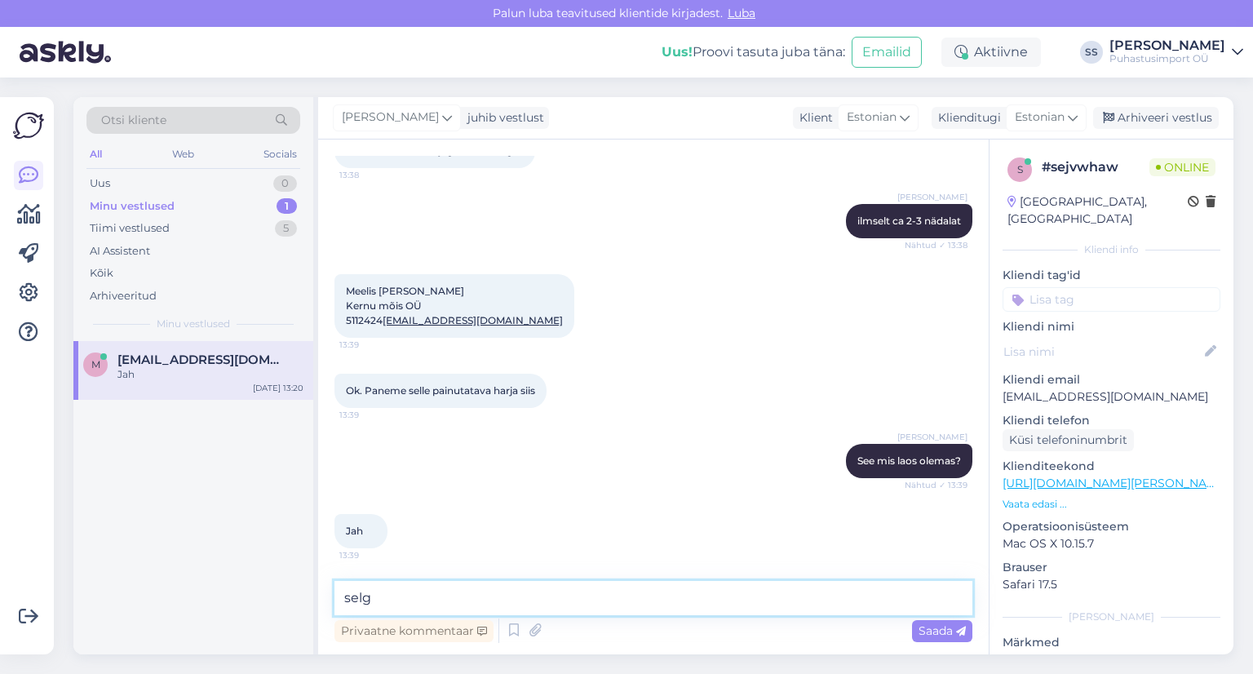
type textarea "selge"
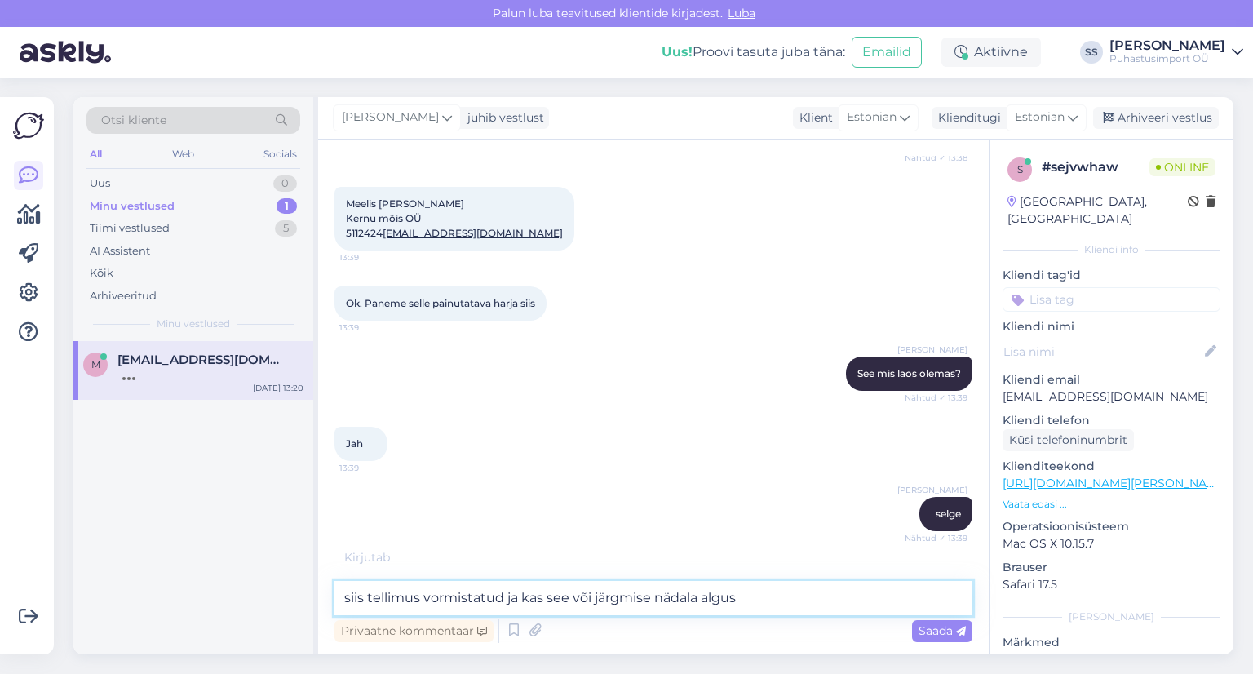
scroll to position [2464, 0]
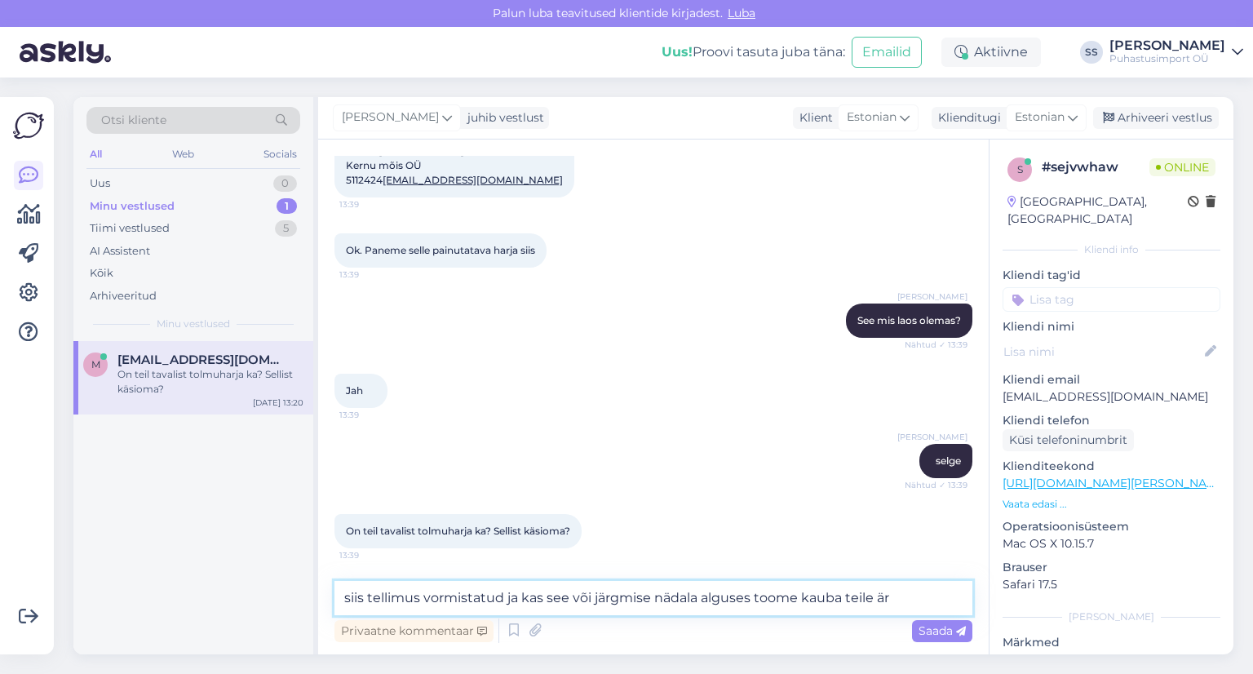
type textarea "siis tellimus vormistatud ja kas see või järgmise nädala alguses toome kauba te…"
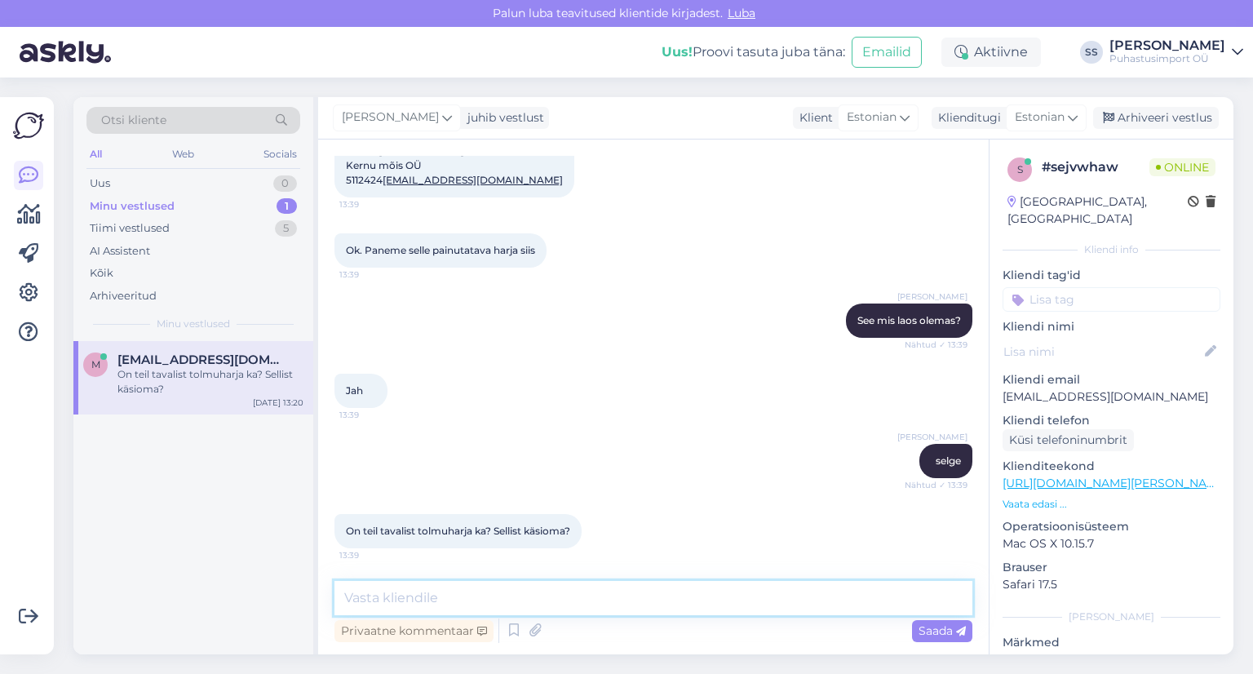
scroll to position [2549, 0]
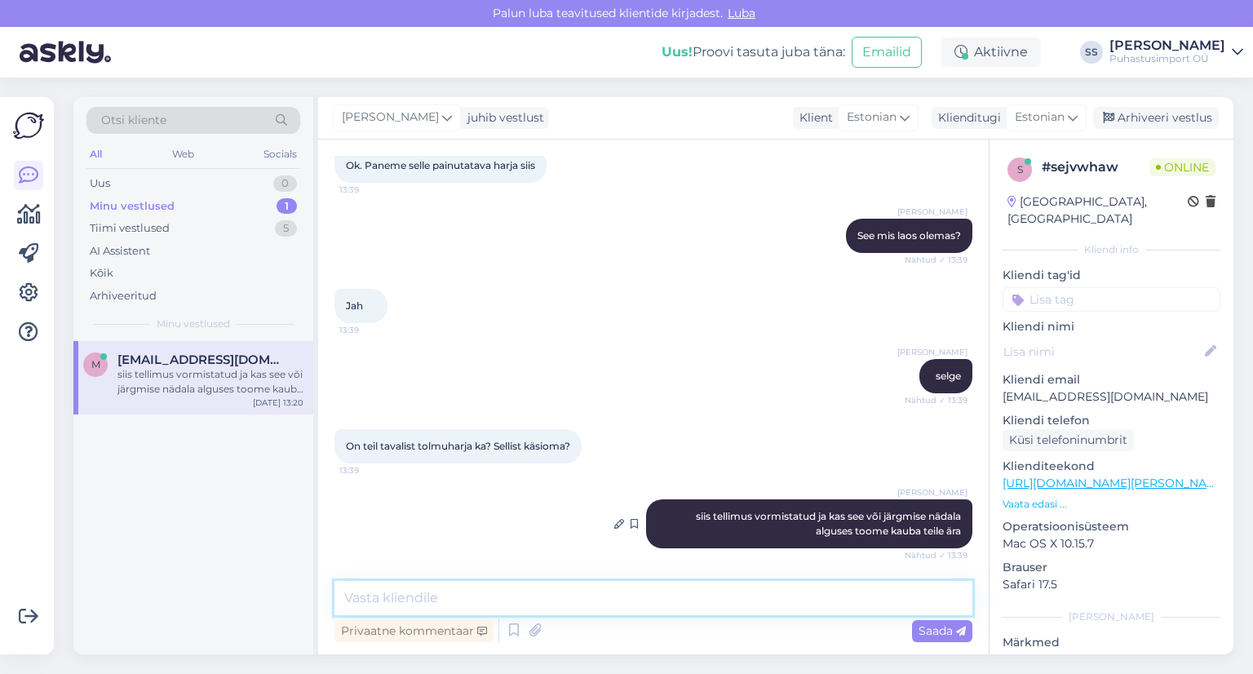
paste textarea "[URL][DOMAIN_NAME]"
type textarea "[URL][DOMAIN_NAME]"
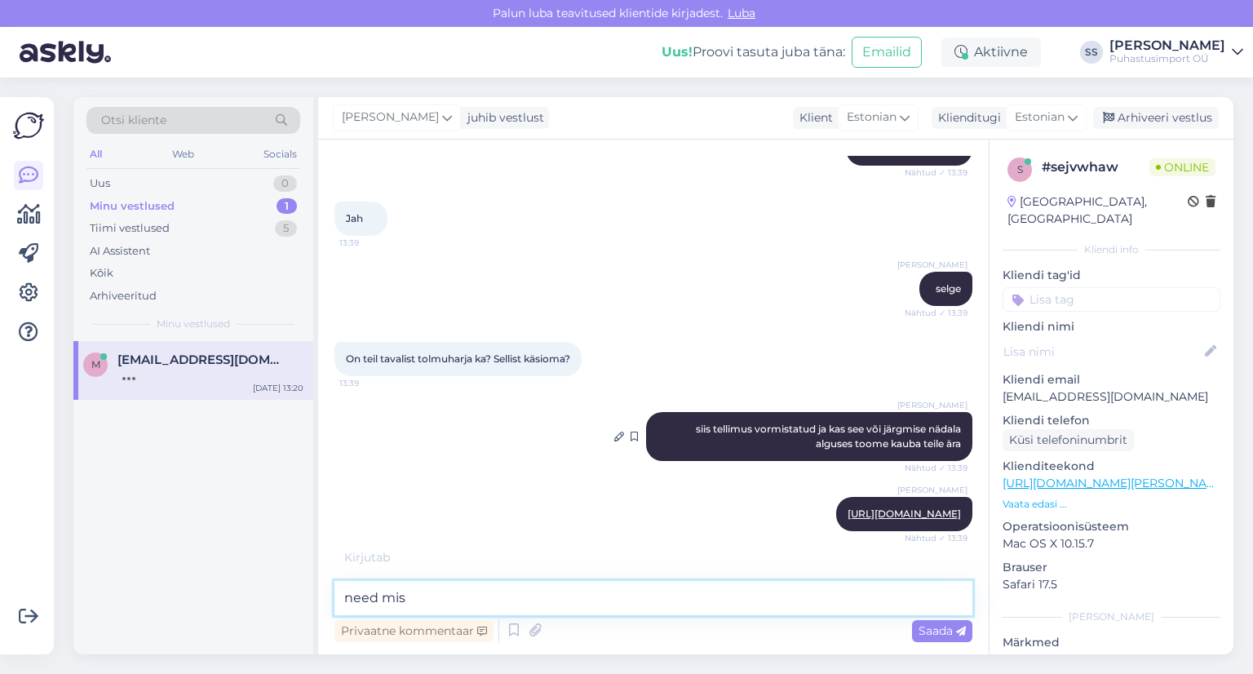
scroll to position [2718, 0]
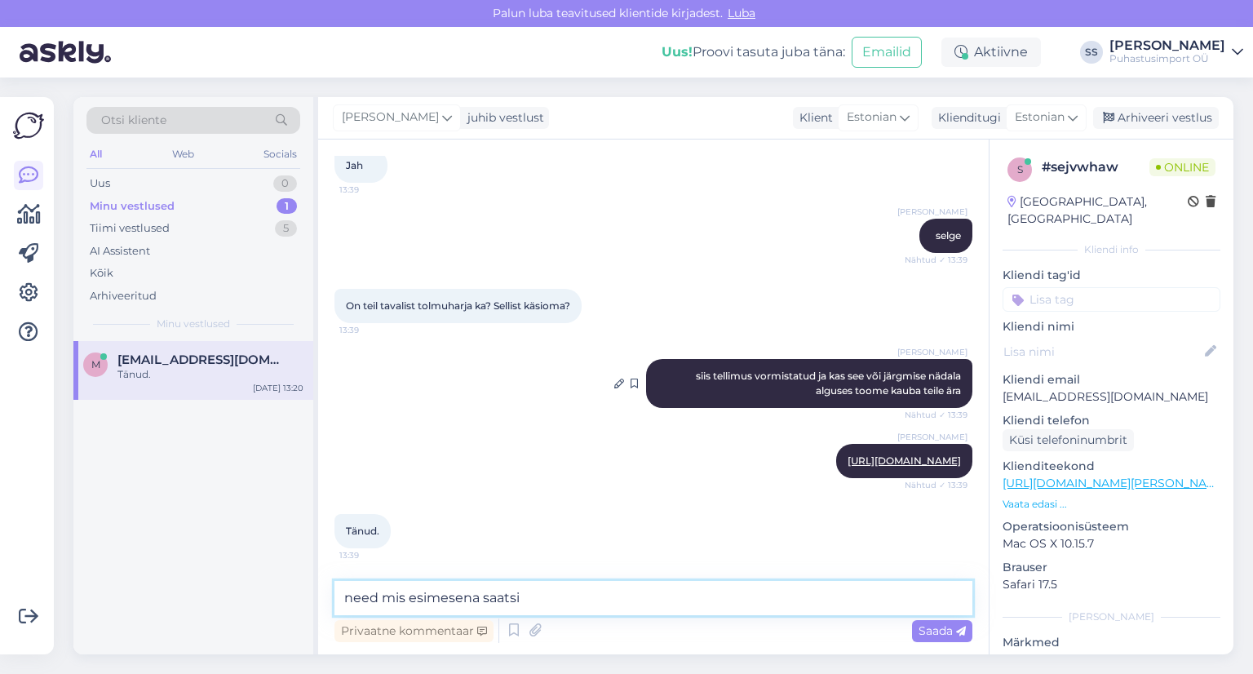
type textarea "need mis esimesena saatsin"
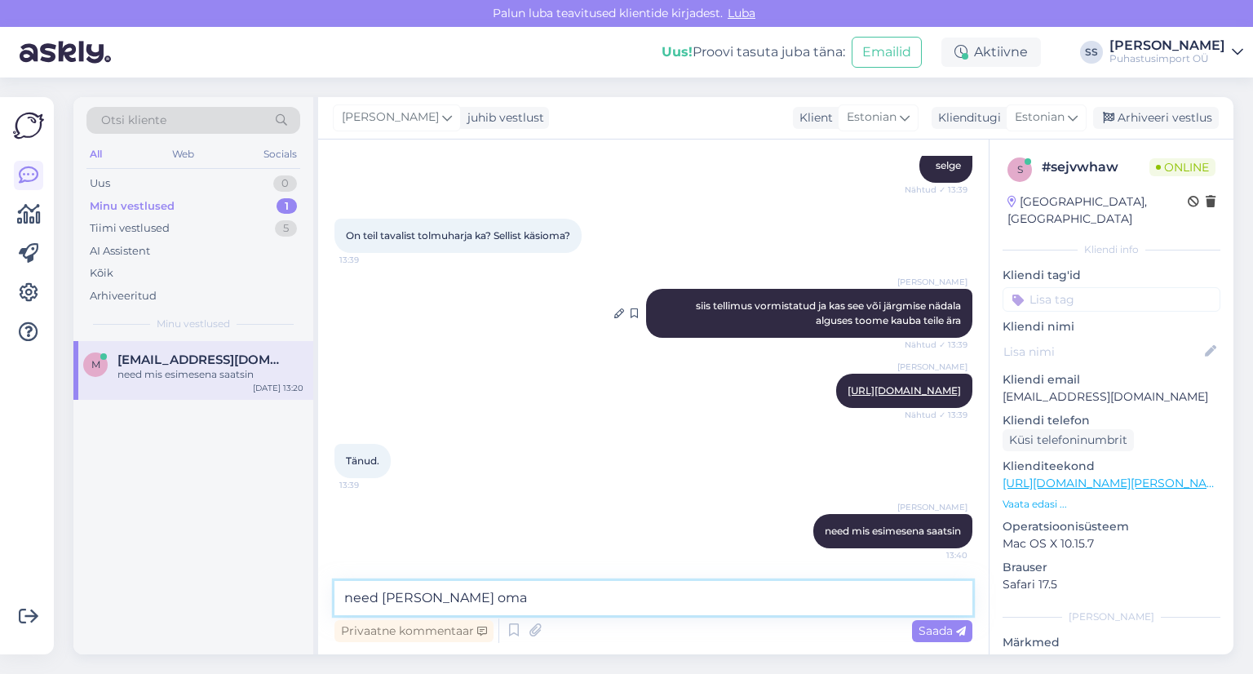
type textarea "need kõik [PERSON_NAME]"
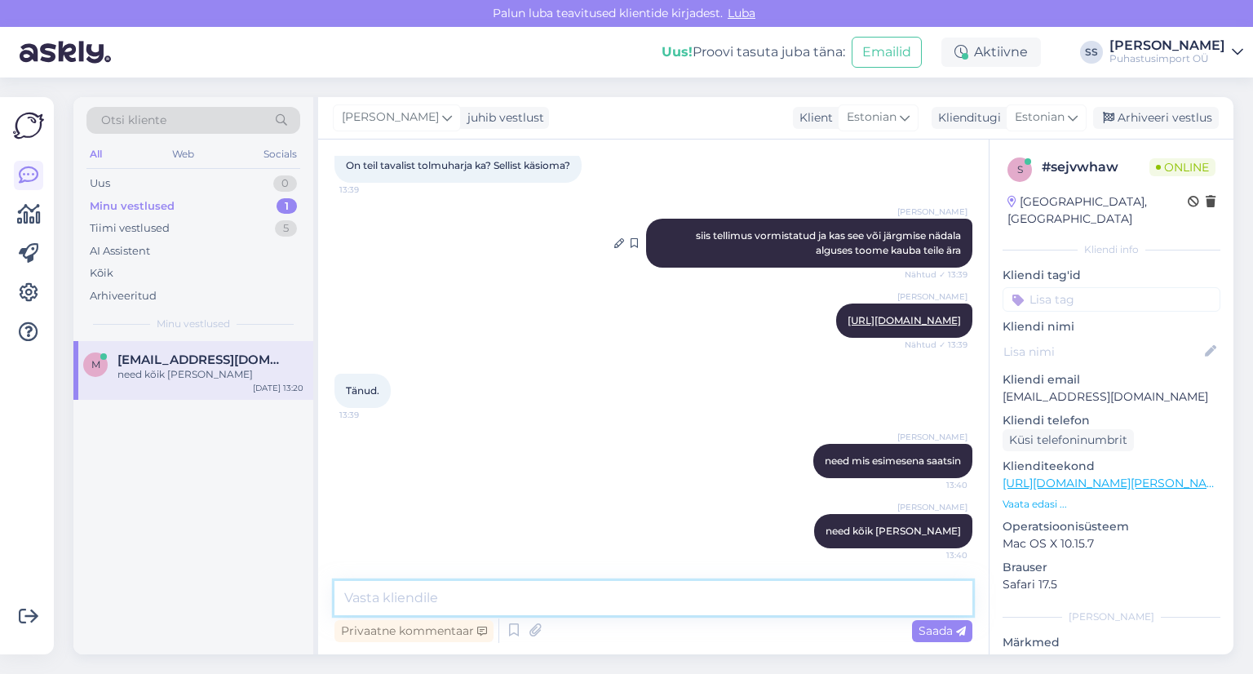
scroll to position [2859, 0]
type textarea "kas sealt ka soov midagi tellimusele lisada?"
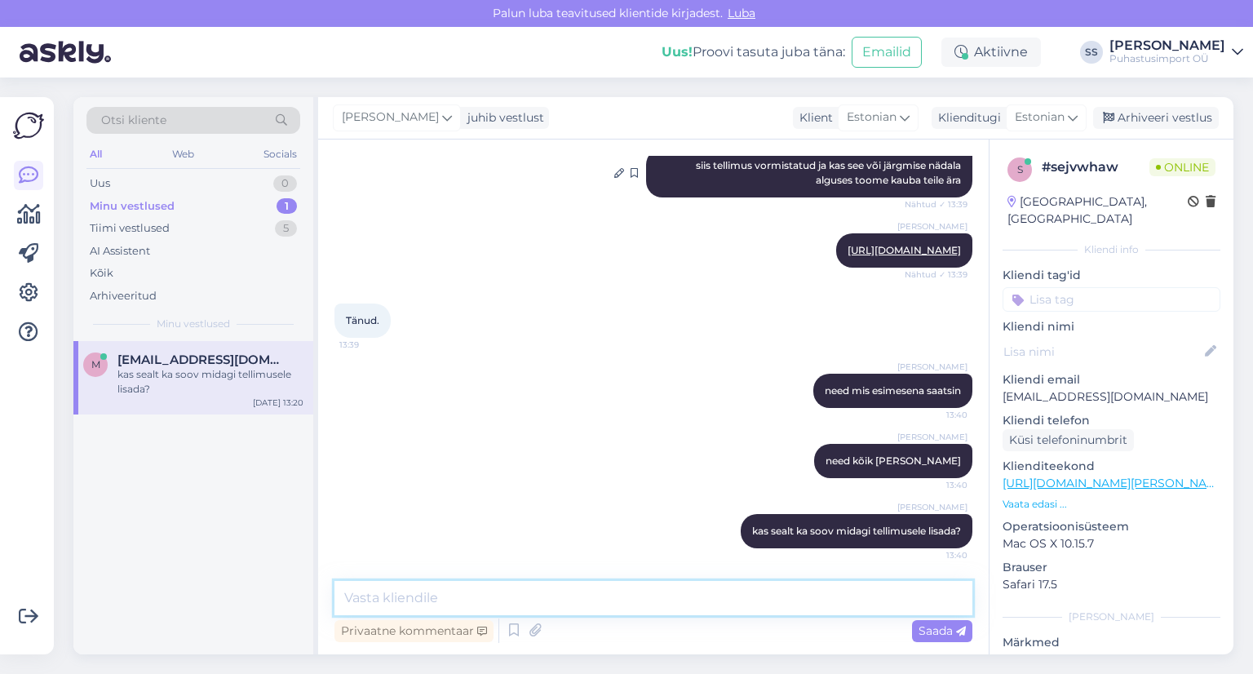
scroll to position [2928, 0]
paste textarea "[URL][DOMAIN_NAME]"
type textarea "[URL][DOMAIN_NAME]"
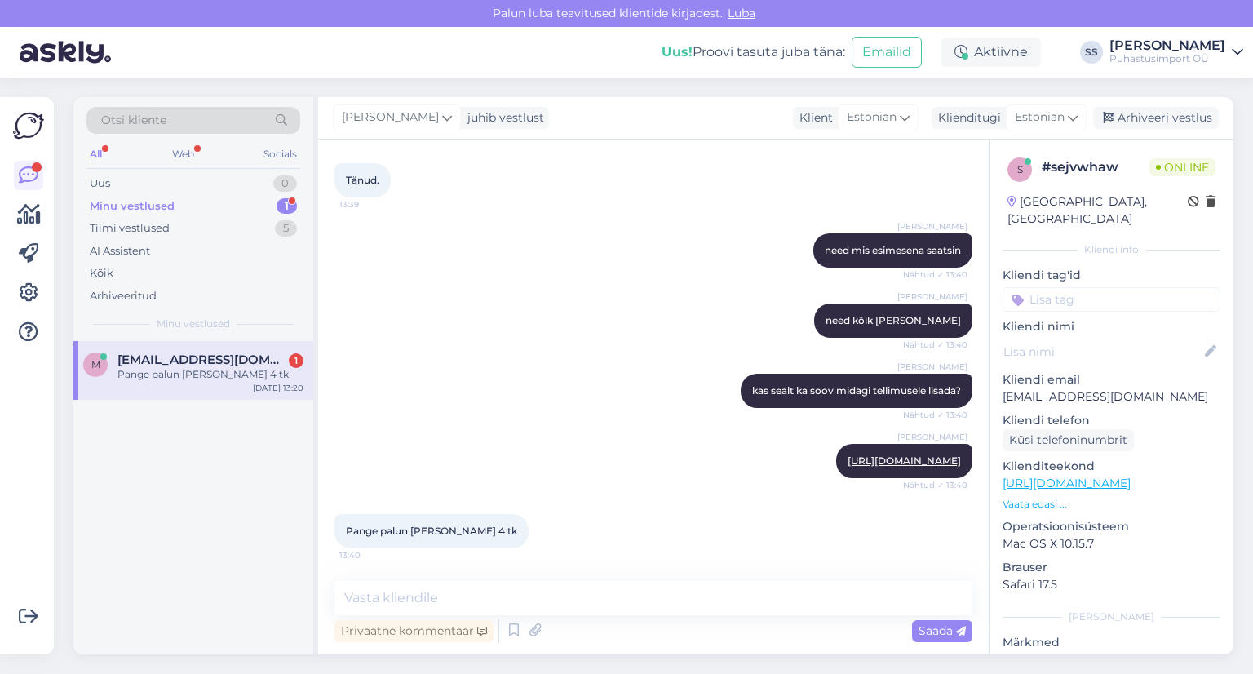
scroll to position [3198, 0]
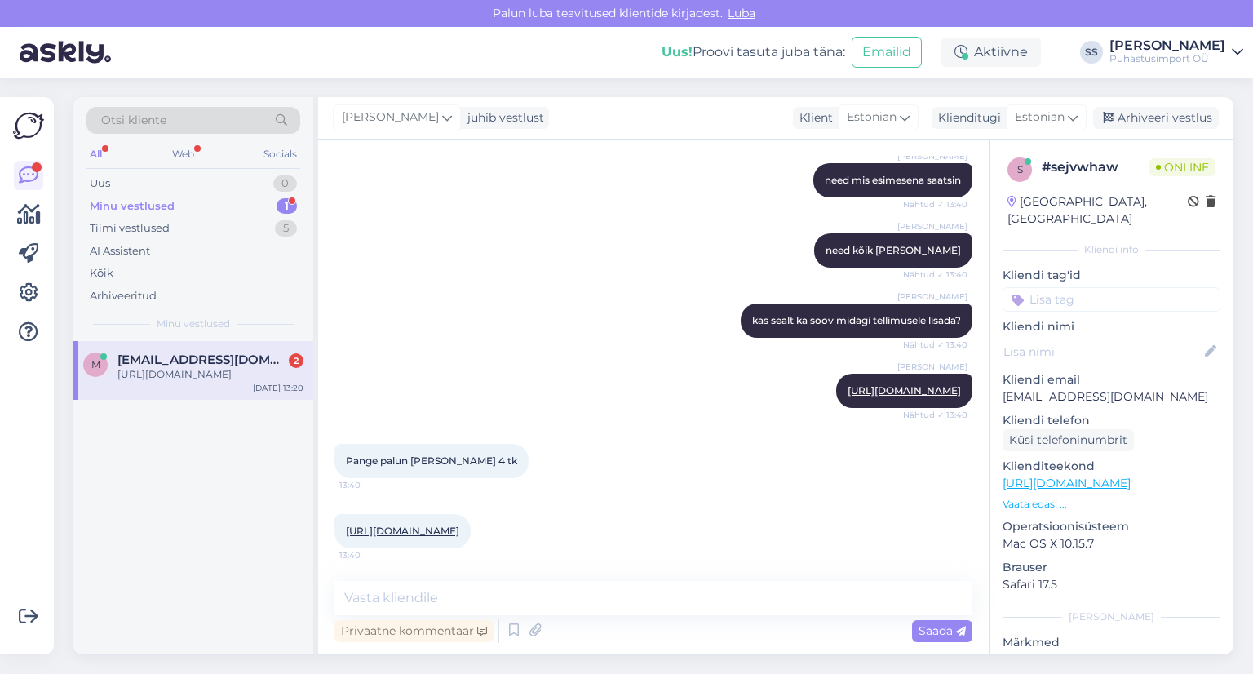
click at [471, 514] on div "[URL][DOMAIN_NAME] 13:40" at bounding box center [402, 531] width 136 height 34
click at [459, 525] on link "[URL][DOMAIN_NAME]" at bounding box center [402, 531] width 113 height 12
click at [648, 587] on textarea at bounding box center [653, 598] width 638 height 34
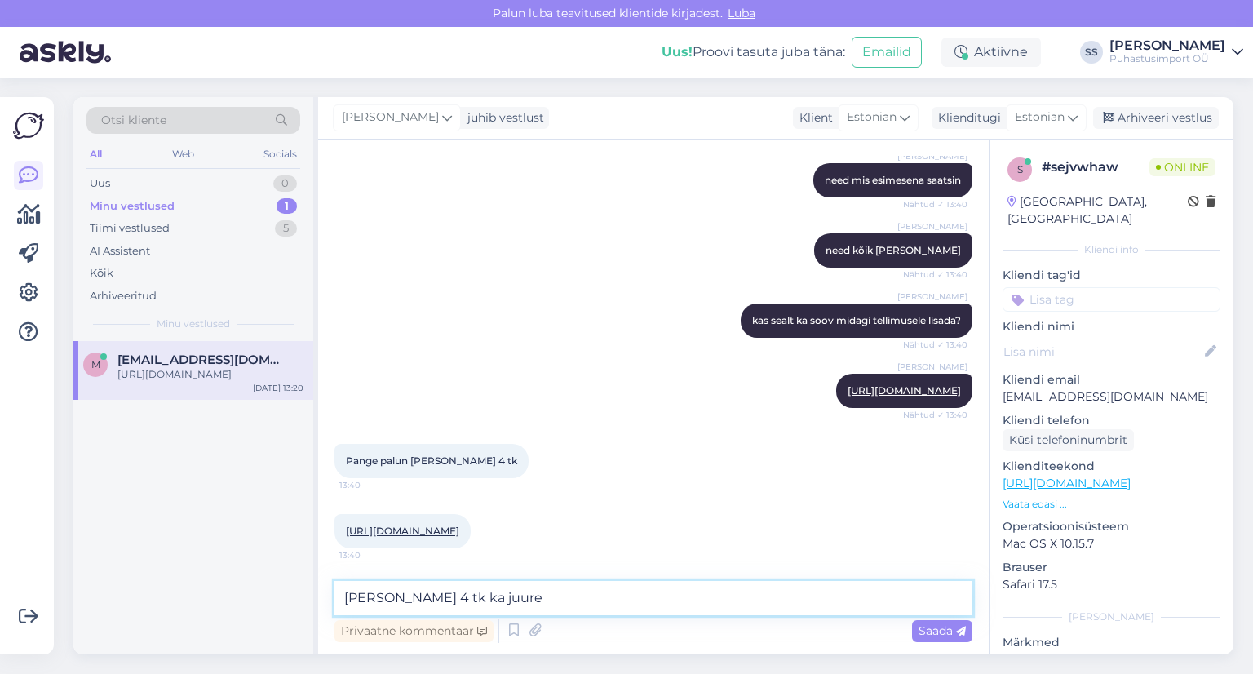
type textarea "[PERSON_NAME] 4 tk ka juures"
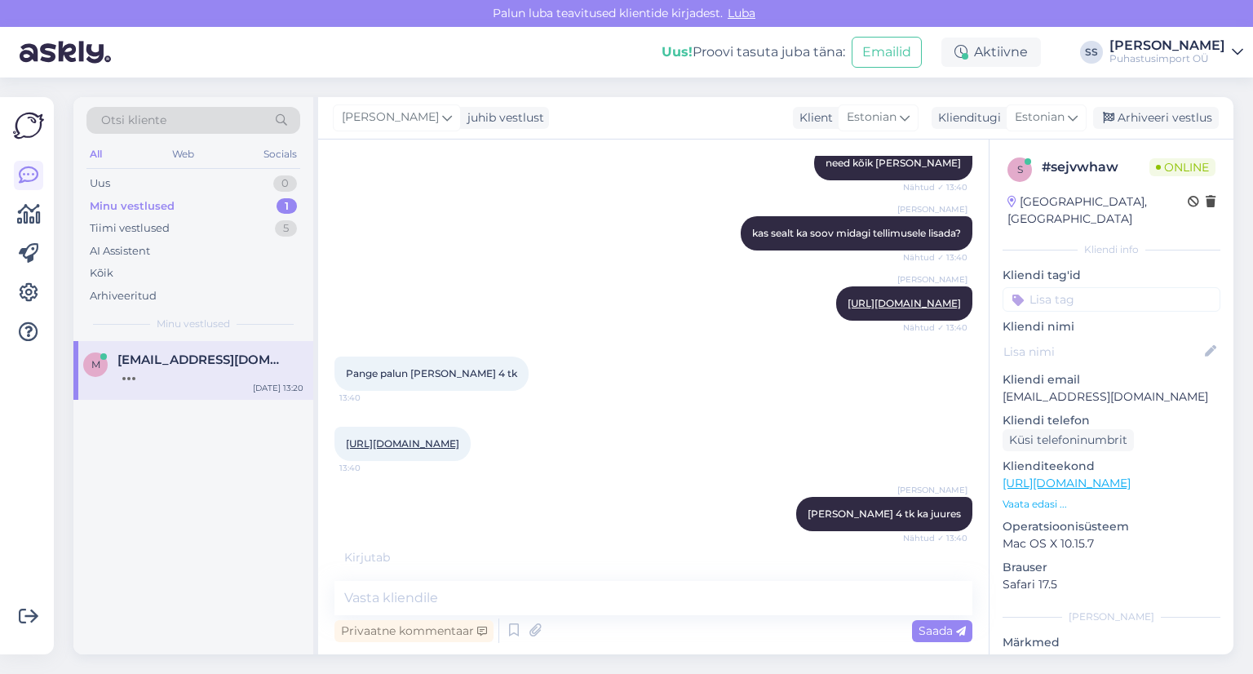
scroll to position [3338, 0]
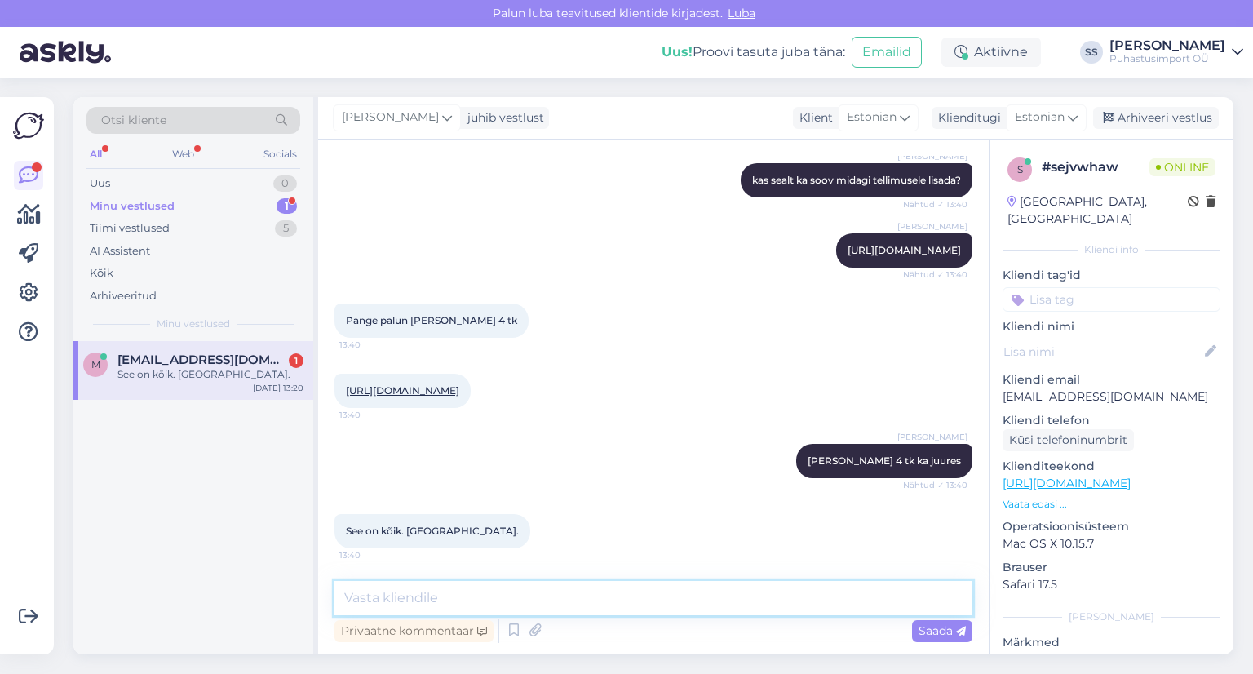
click at [918, 601] on textarea at bounding box center [653, 598] width 638 height 34
type textarea "Selge"
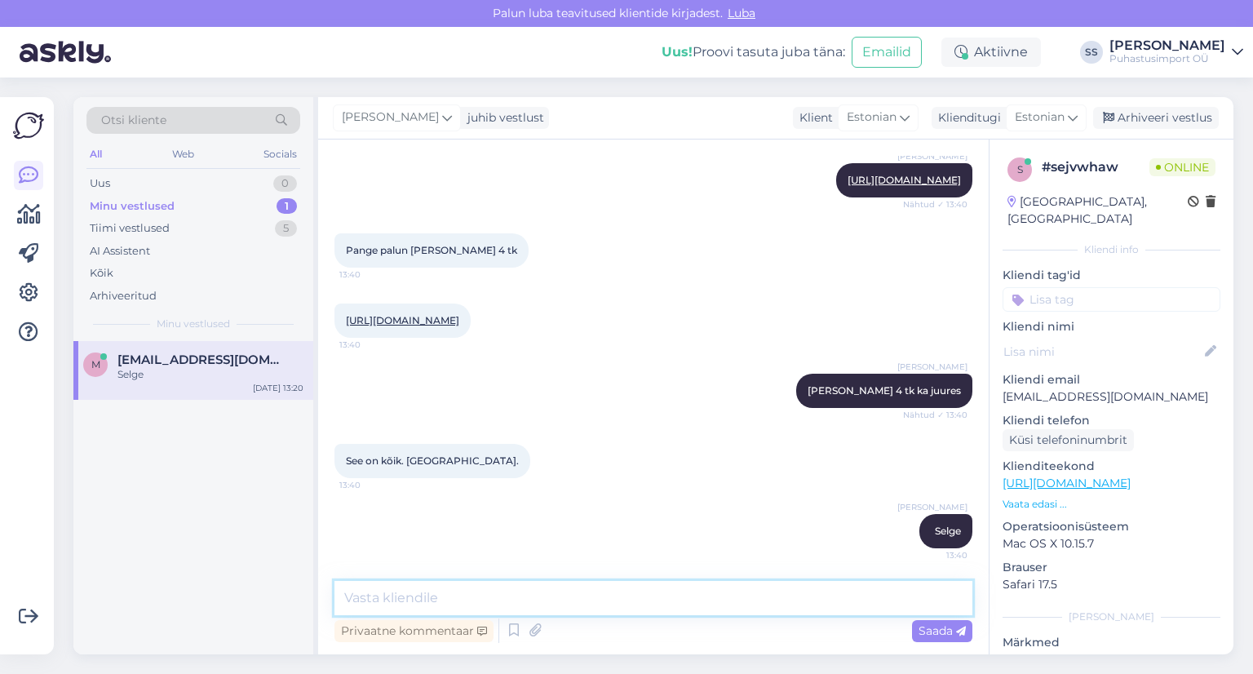
scroll to position [3408, 0]
type textarea "a"
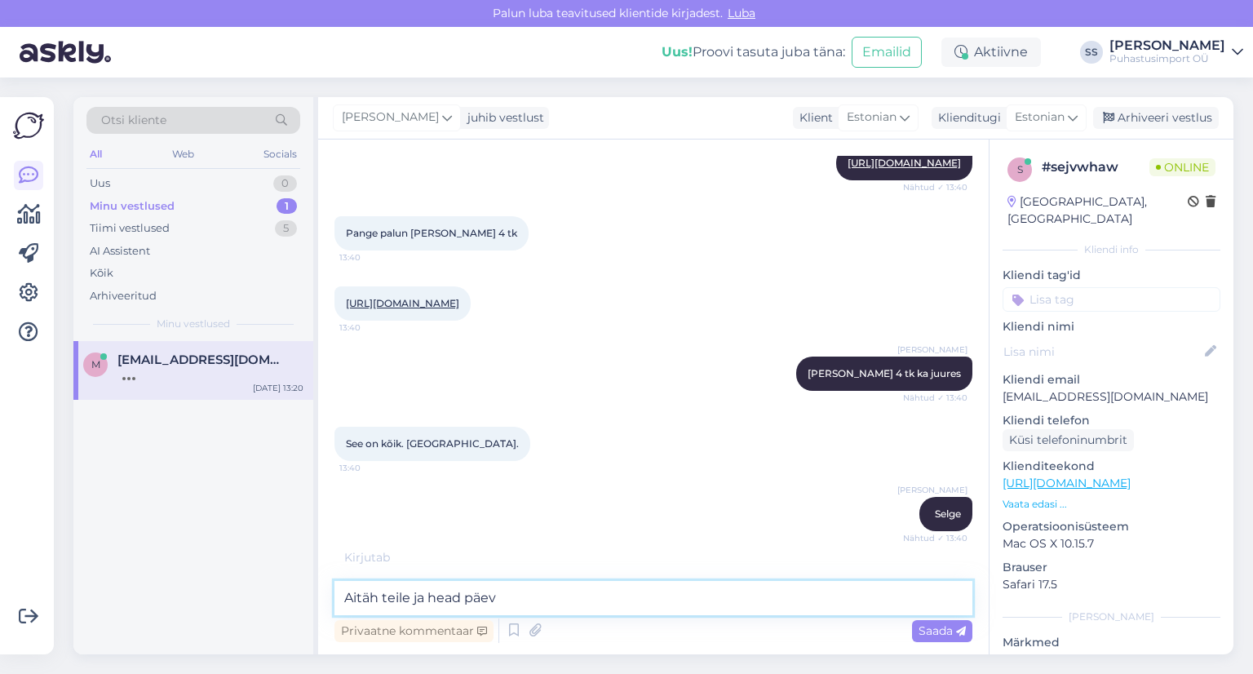
scroll to position [3479, 0]
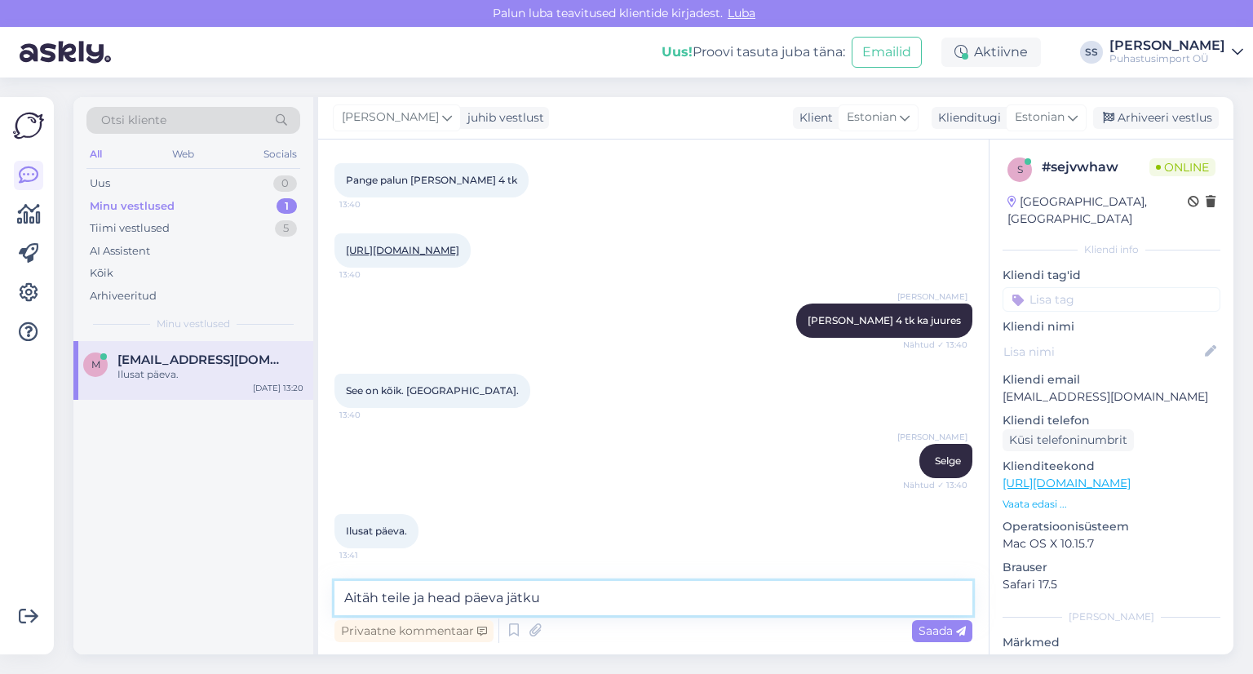
type textarea "Aitäh teile ja head päeva jätku!"
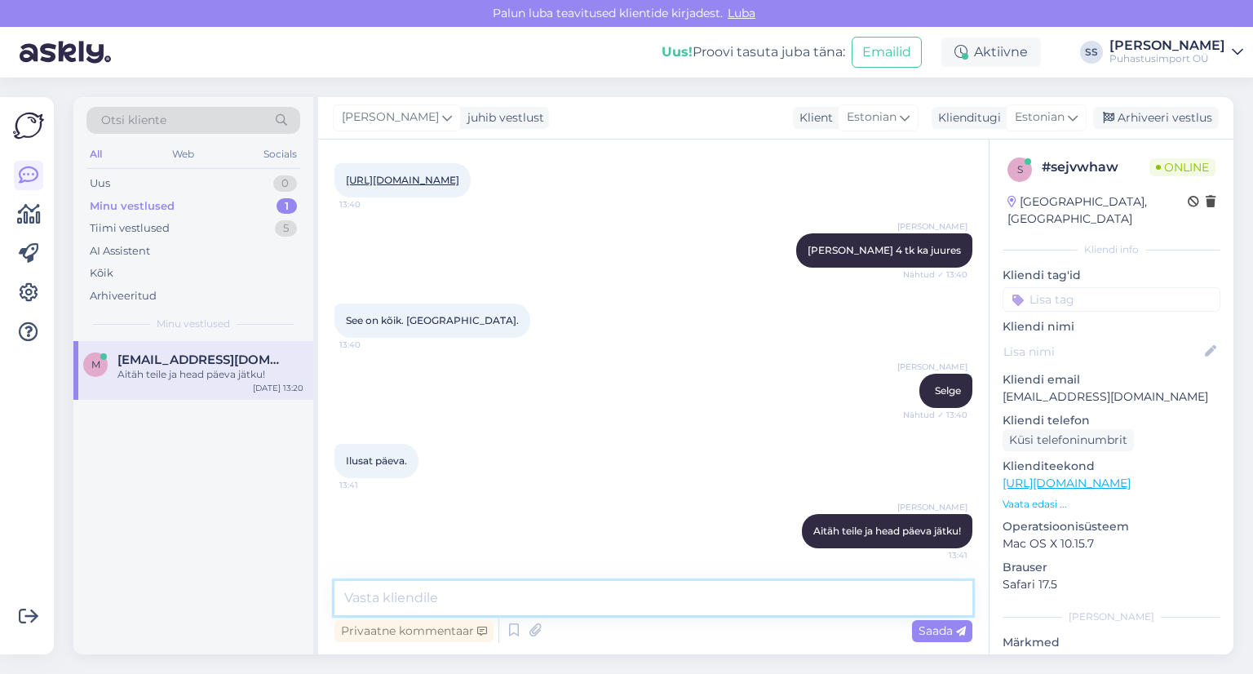
scroll to position [3548, 0]
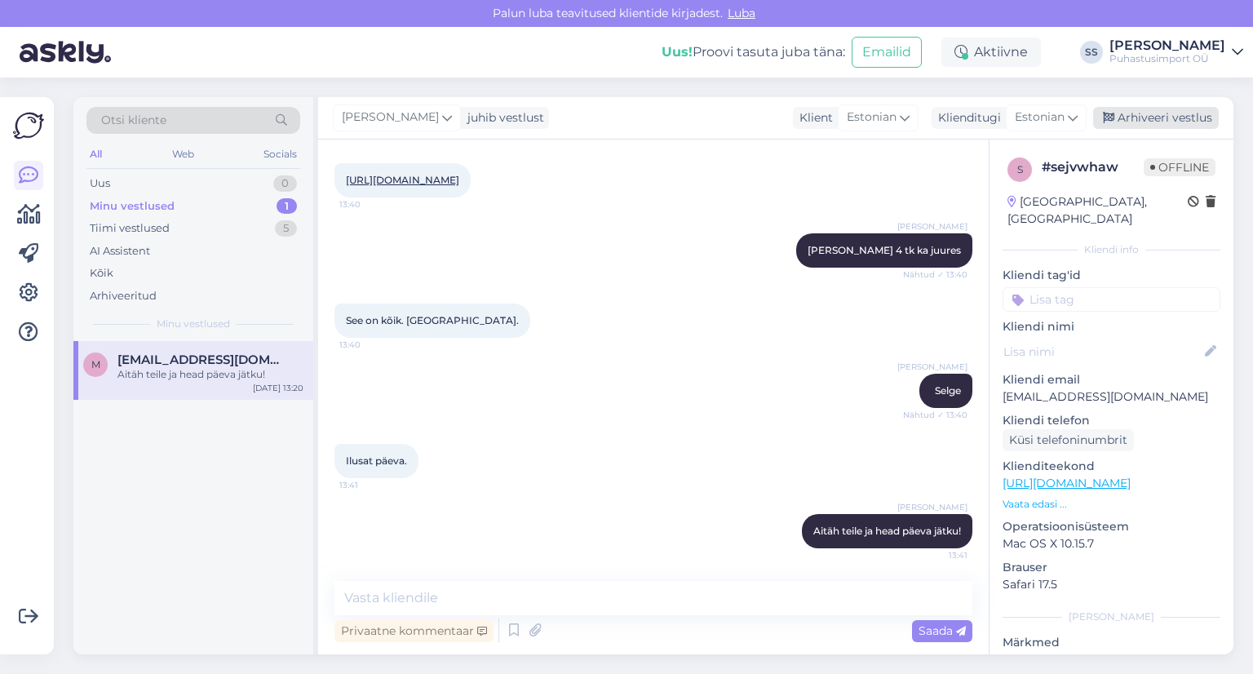
click at [1160, 117] on div "Arhiveeri vestlus" at bounding box center [1156, 118] width 126 height 22
